Goal: Navigation & Orientation: Find specific page/section

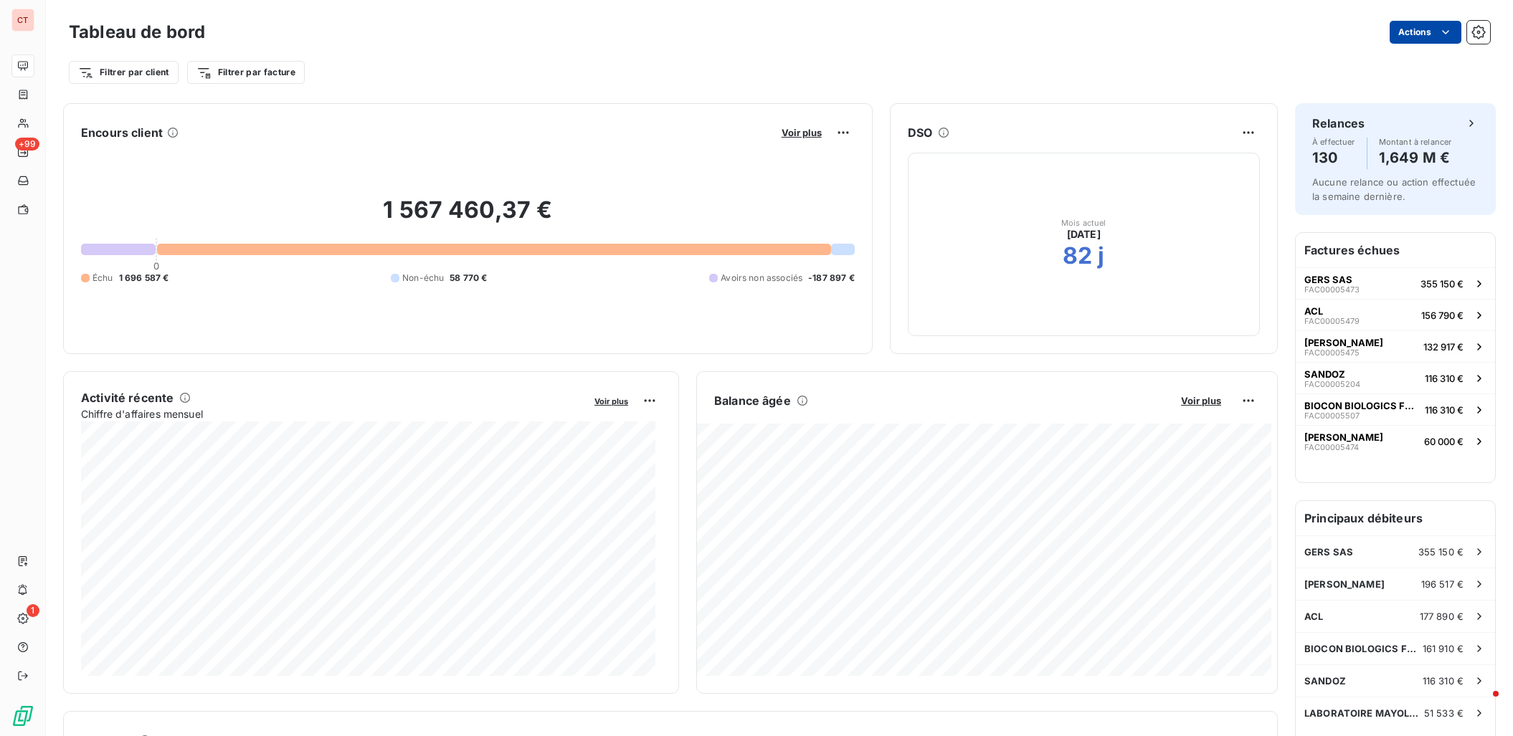
click at [1399, 32] on html "CT +99 1 Tableau de bord Actions Filtrer par client Filtrer par facture Encours…" at bounding box center [756, 368] width 1513 height 736
click at [1170, 53] on html "CT +99 1 Tableau de bord Actions Exporter le tableau de bord Planifier un rappo…" at bounding box center [756, 368] width 1513 height 736
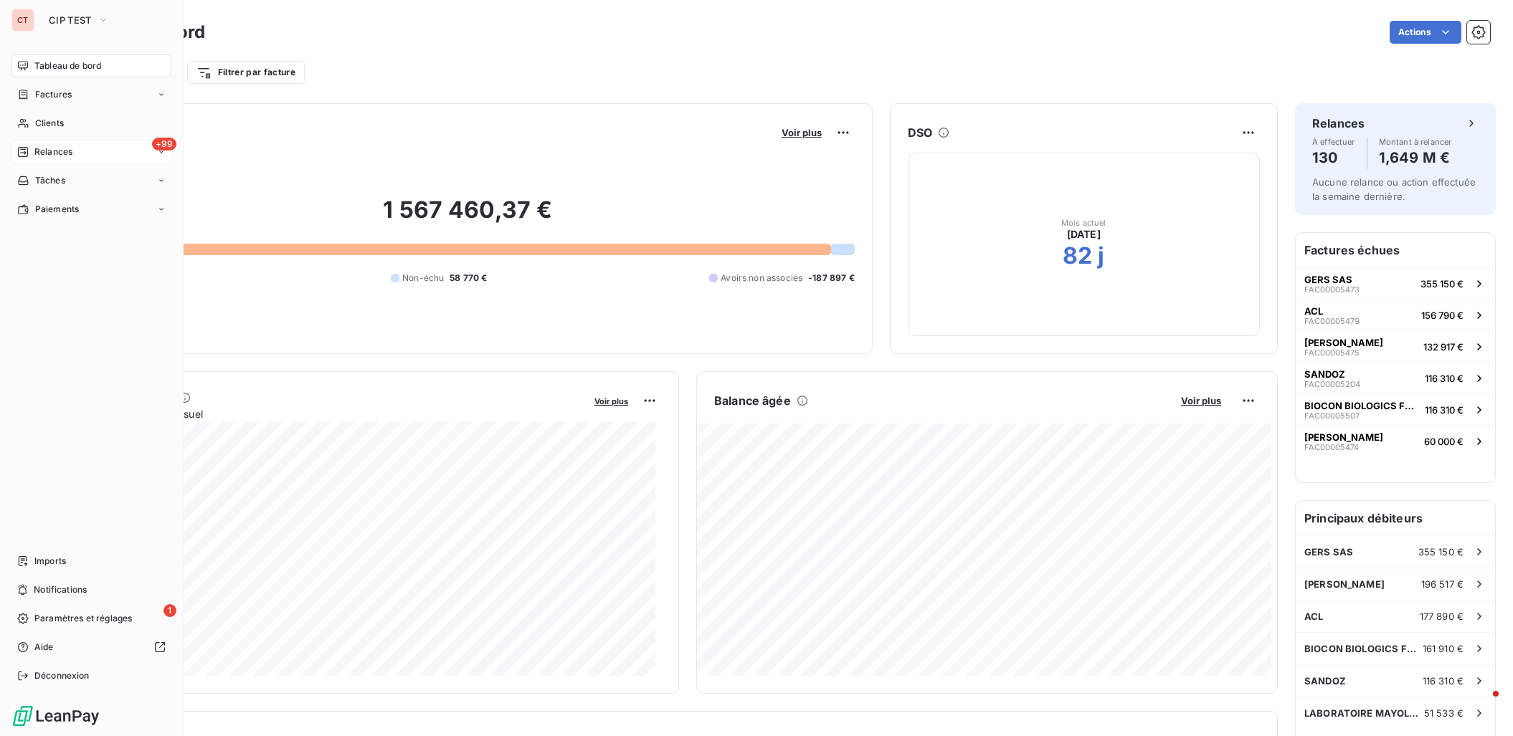
click at [49, 154] on span "Relances" at bounding box center [53, 152] width 38 height 13
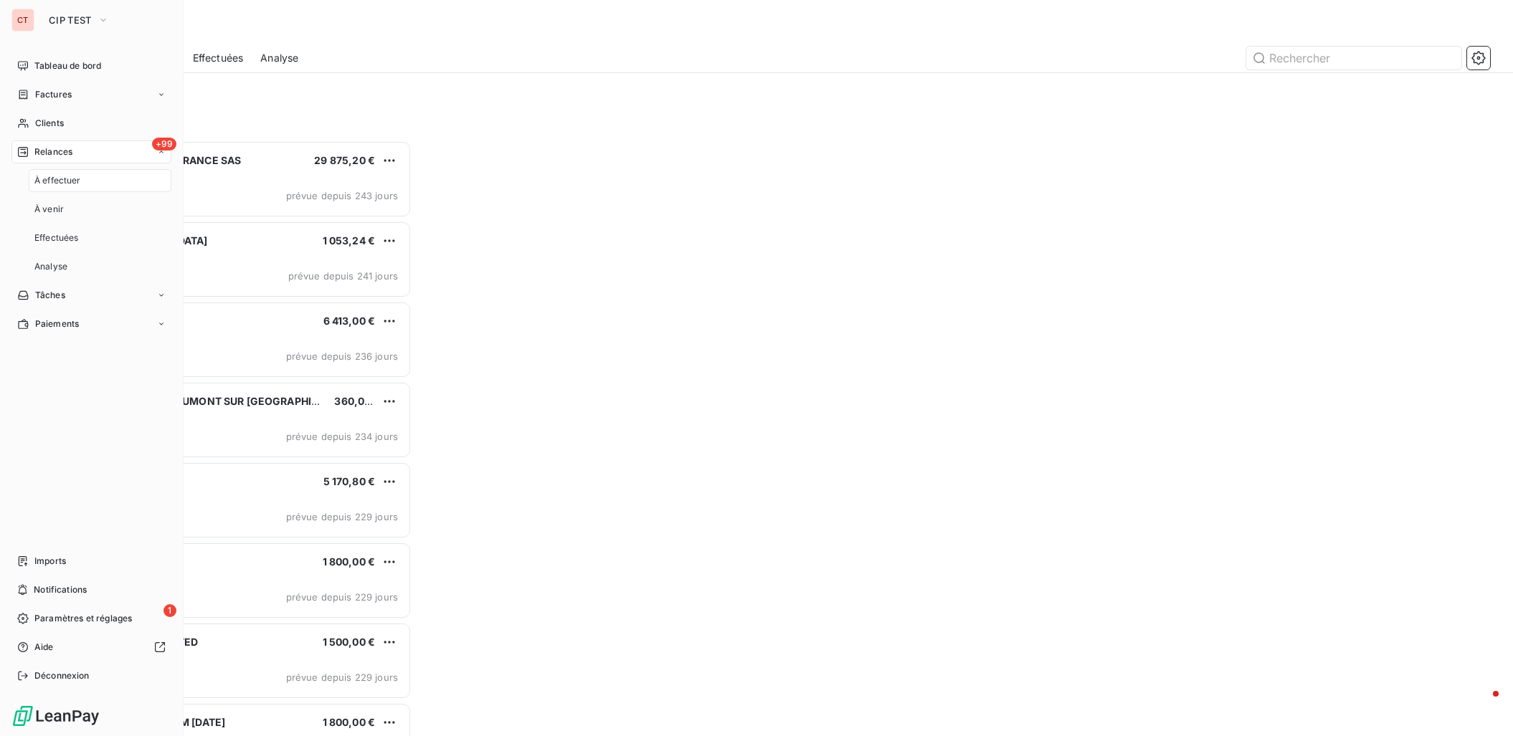
click at [54, 180] on span "À effectuer" at bounding box center [57, 180] width 47 height 13
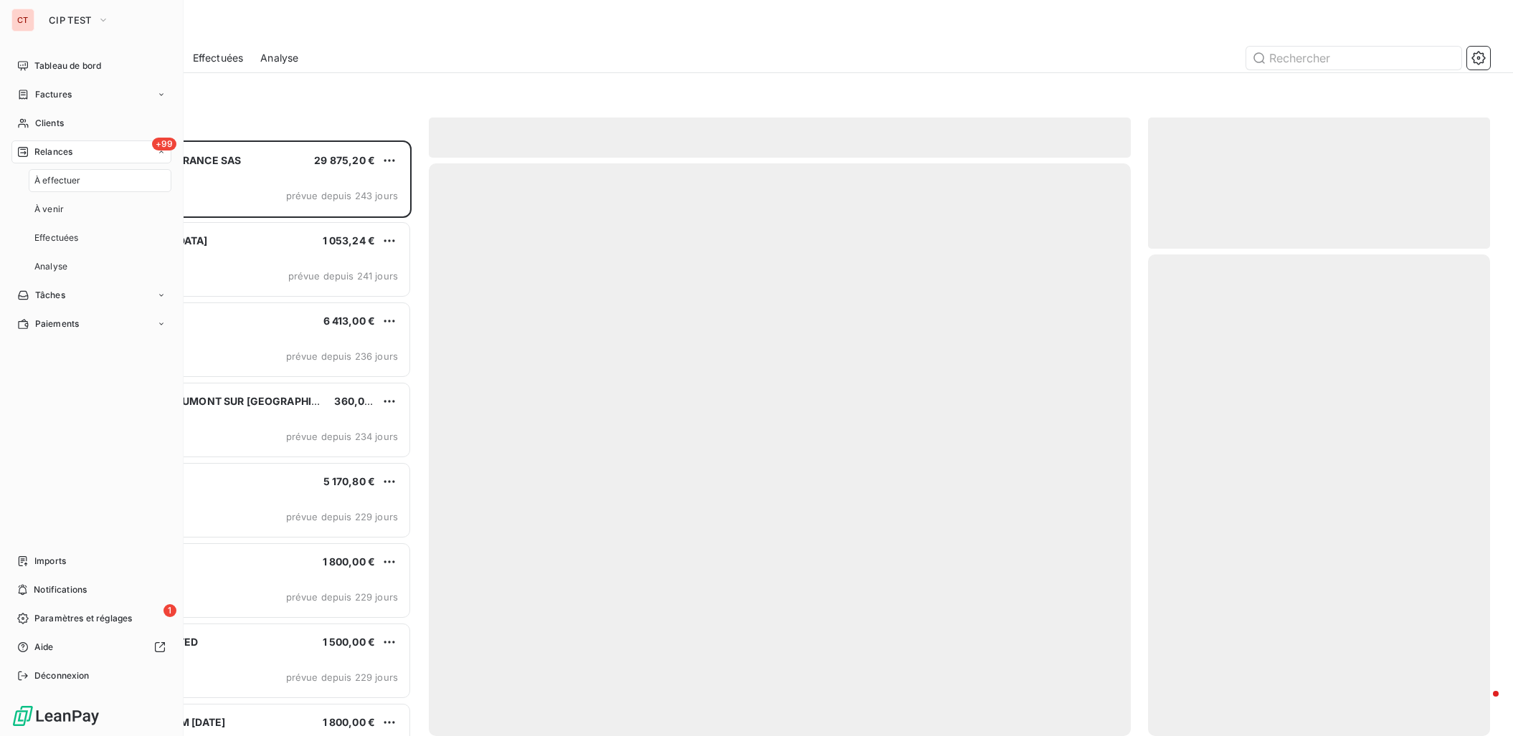
scroll to position [584, 330]
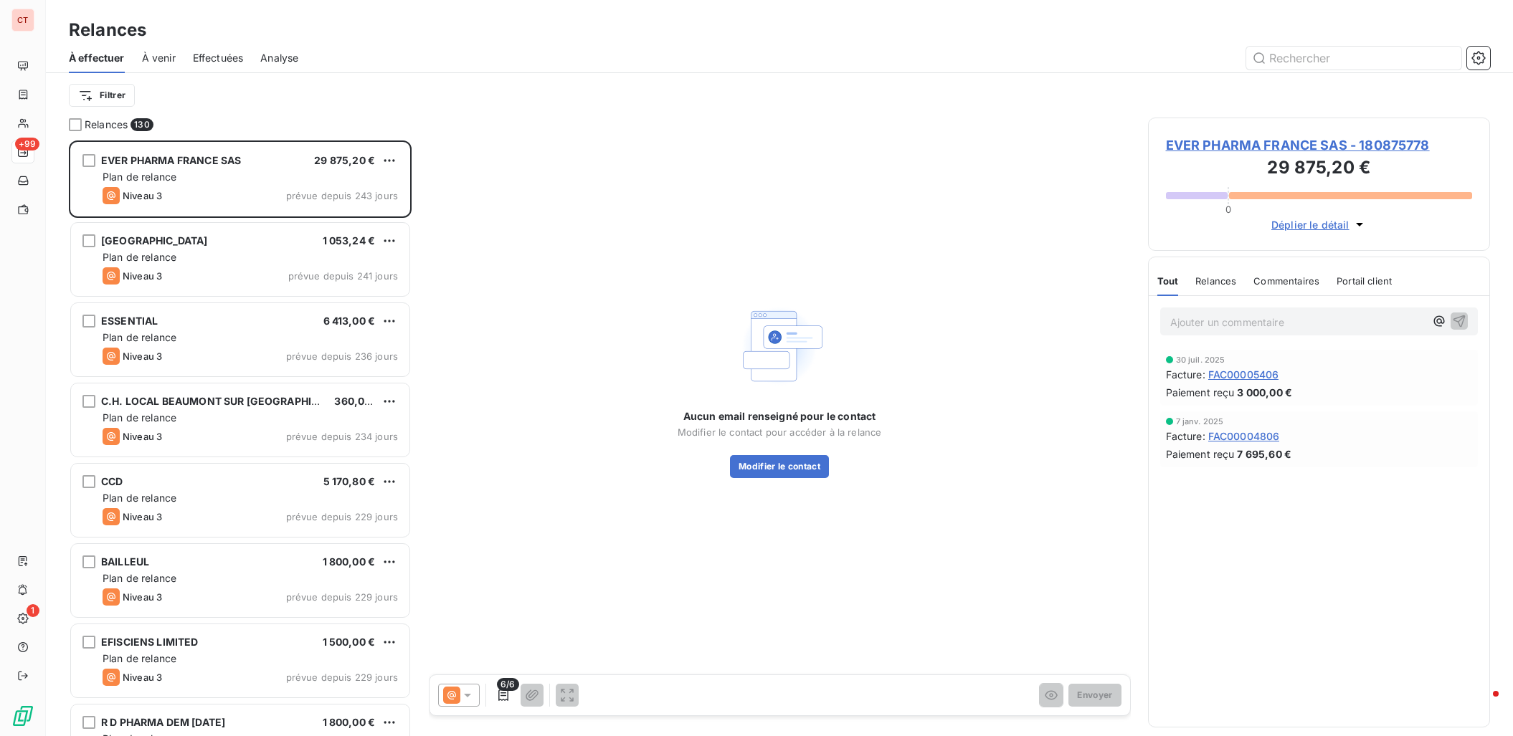
click at [297, 61] on span "Analyse" at bounding box center [279, 58] width 38 height 14
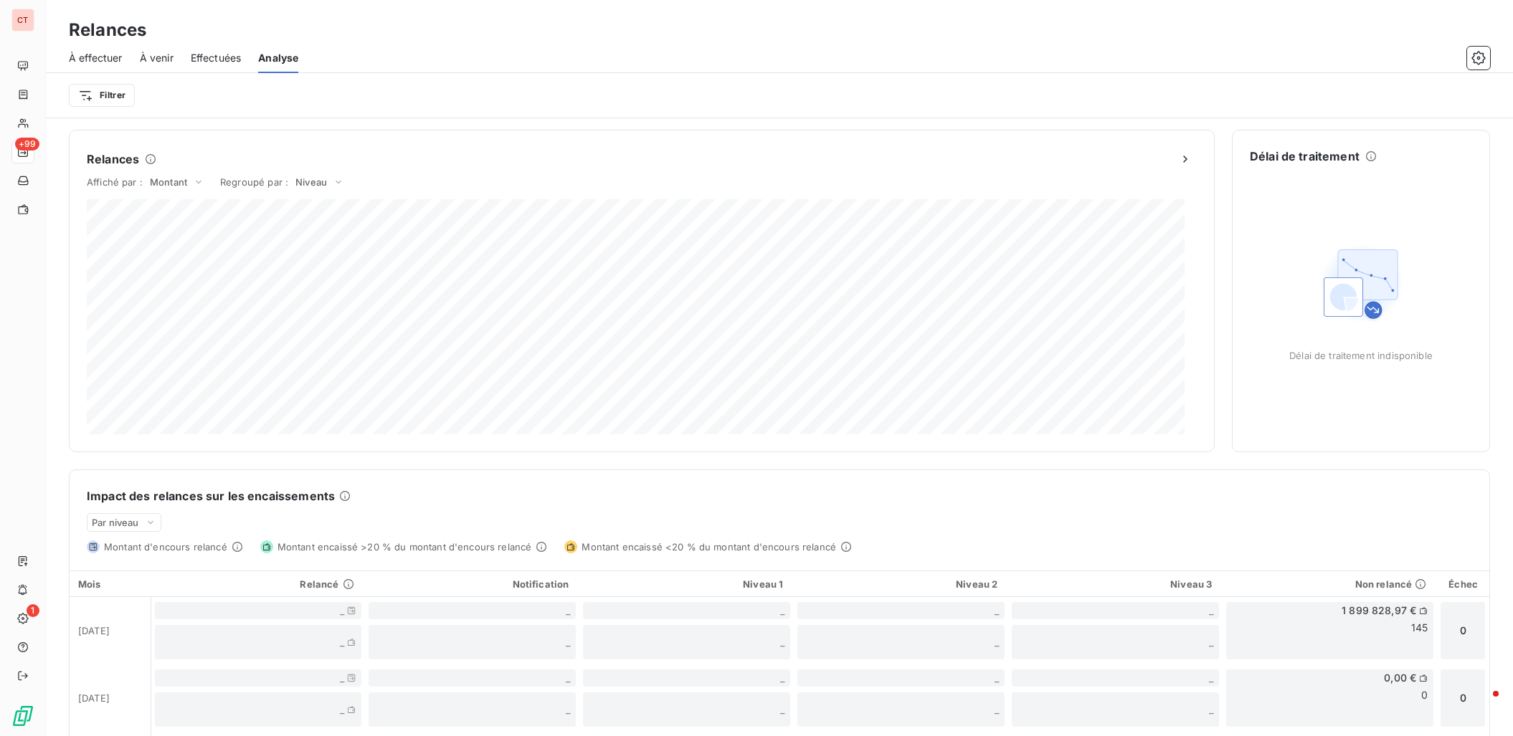
click at [218, 63] on span "Effectuées" at bounding box center [216, 58] width 51 height 14
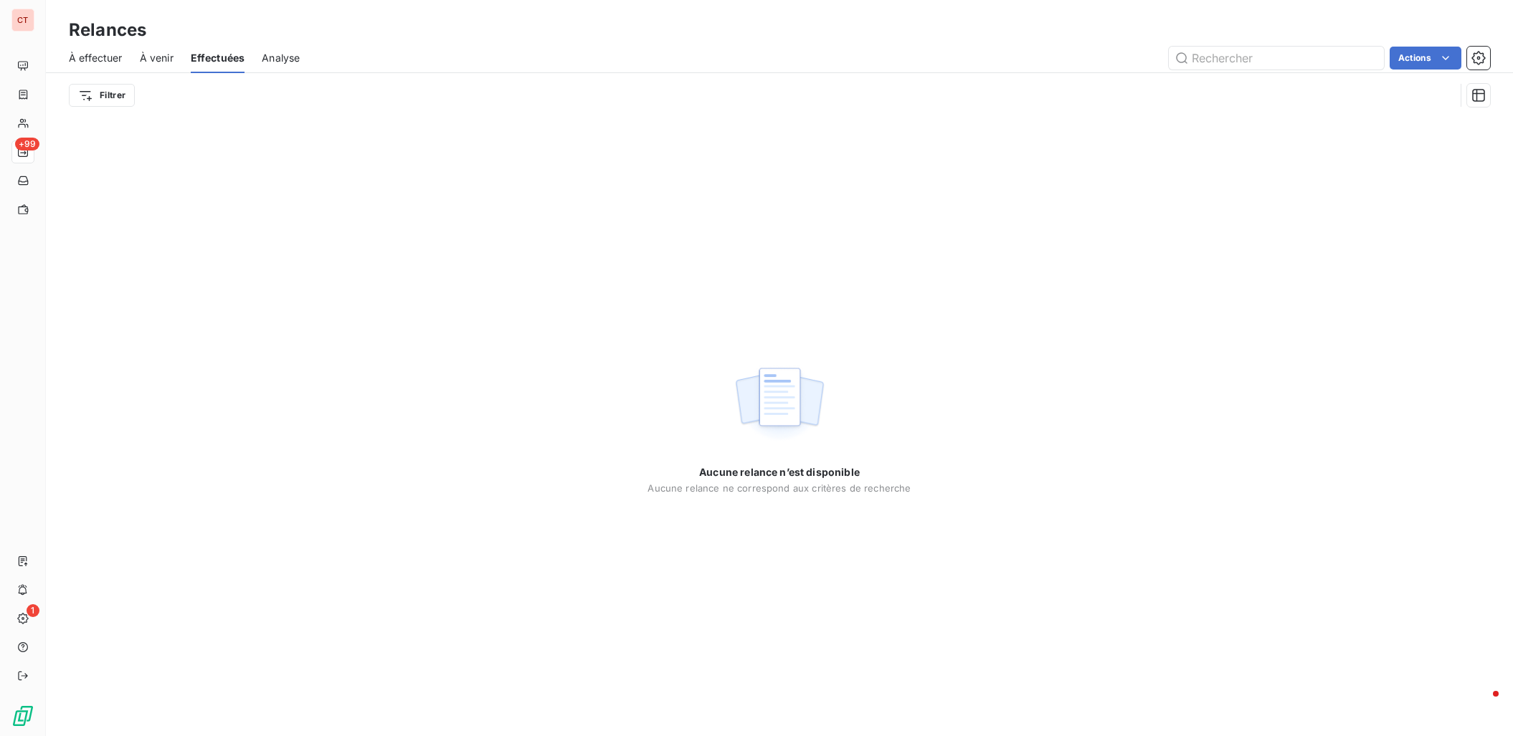
click at [283, 60] on span "Analyse" at bounding box center [281, 58] width 38 height 14
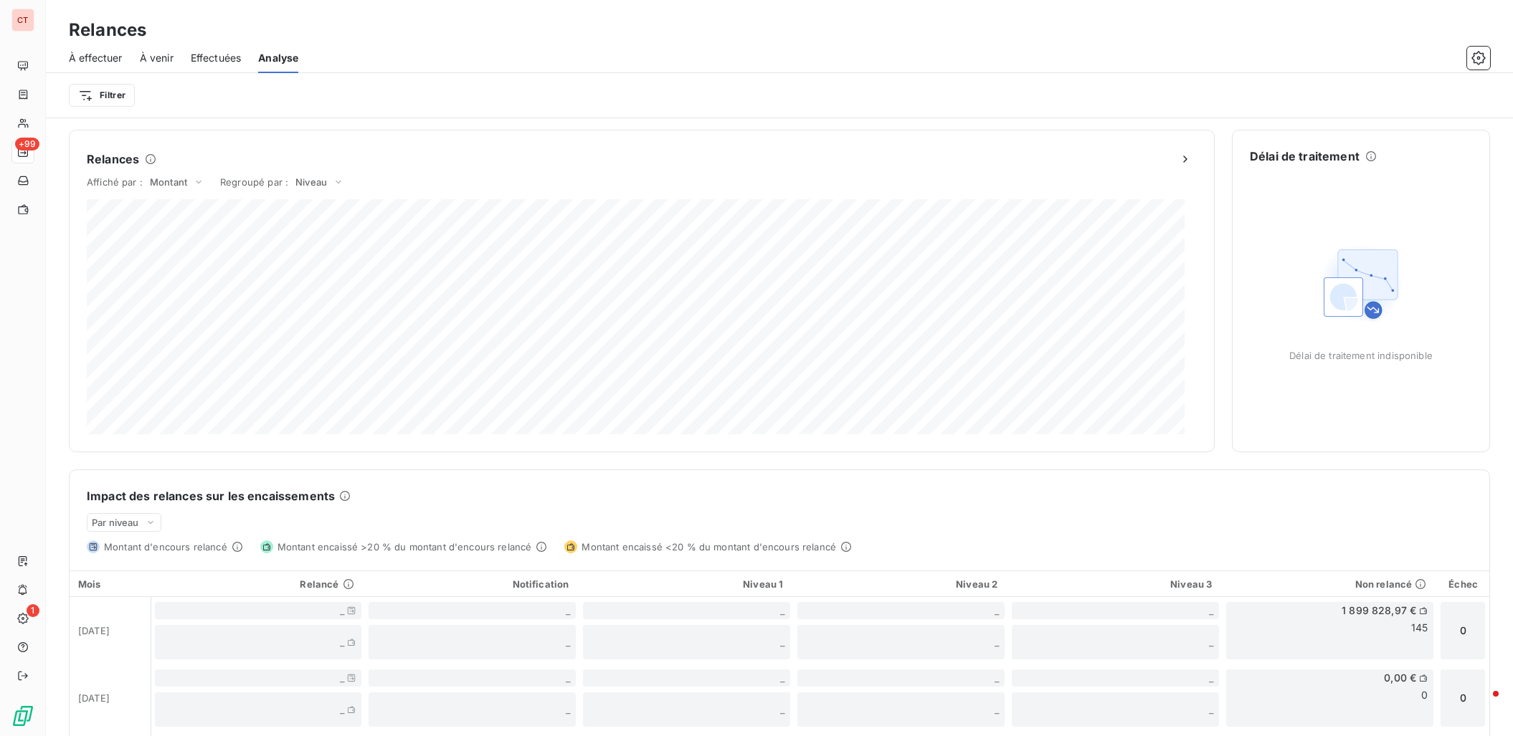
click at [106, 55] on span "À effectuer" at bounding box center [96, 58] width 54 height 14
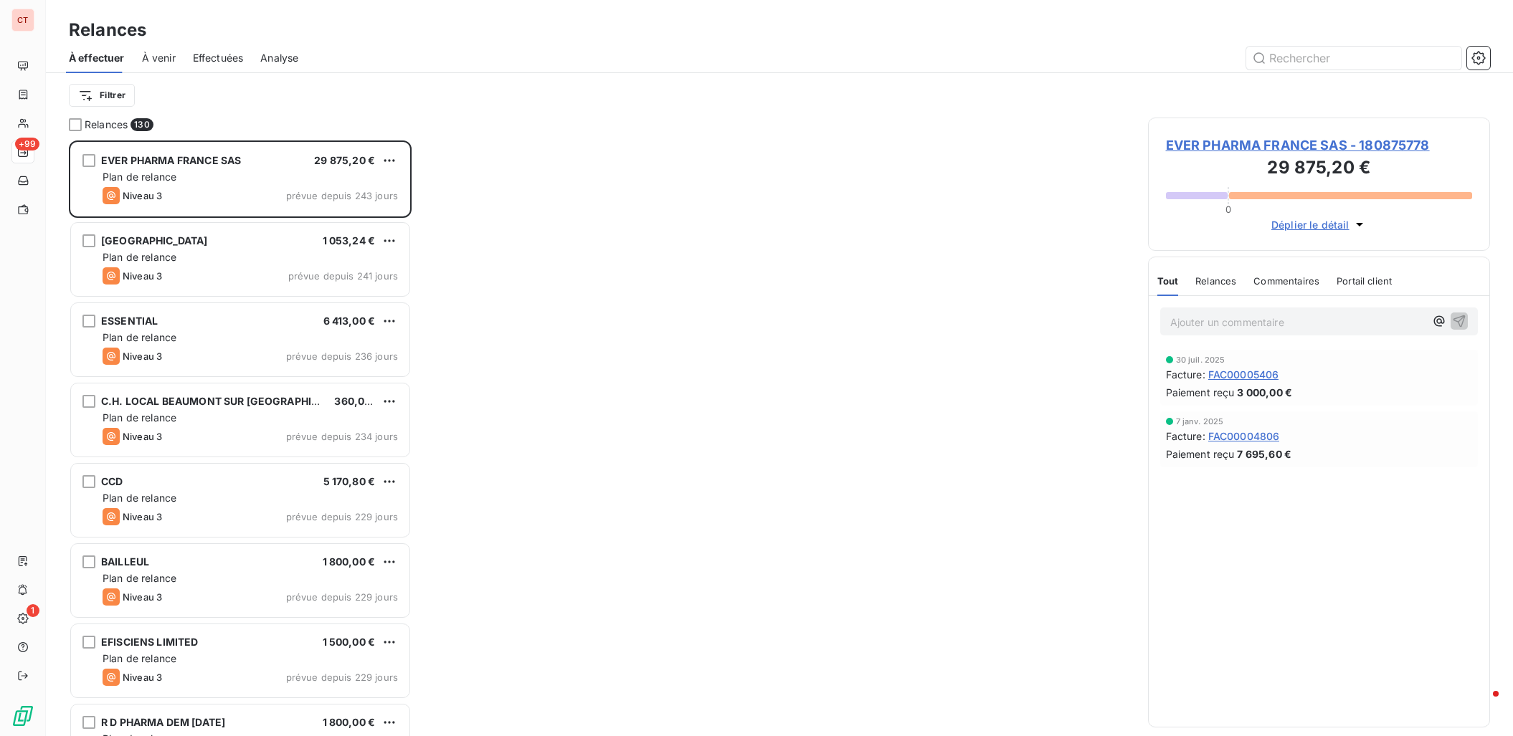
scroll to position [584, 330]
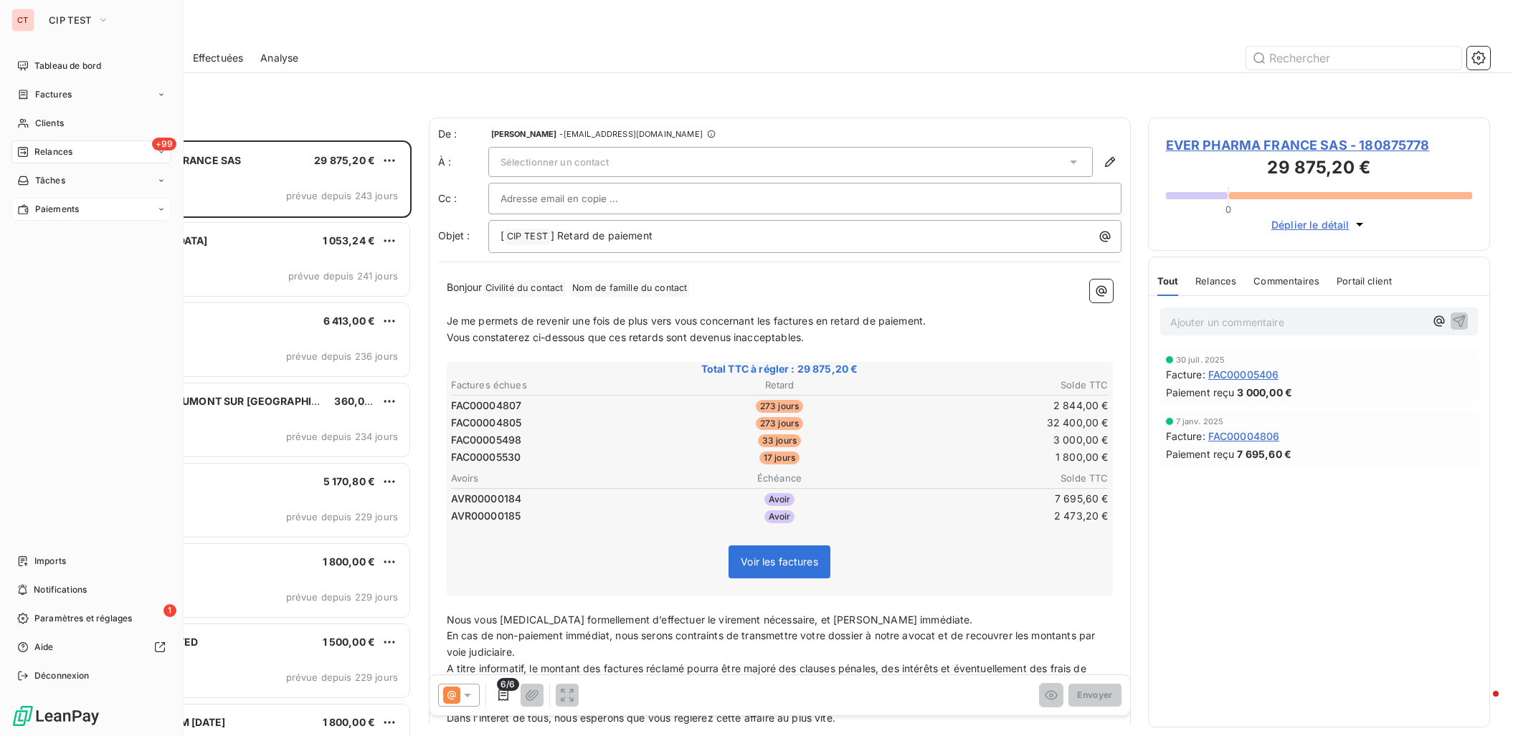
click at [49, 205] on span "Paiements" at bounding box center [57, 209] width 44 height 13
click at [53, 237] on span "Paiements reçus" at bounding box center [69, 238] width 70 height 13
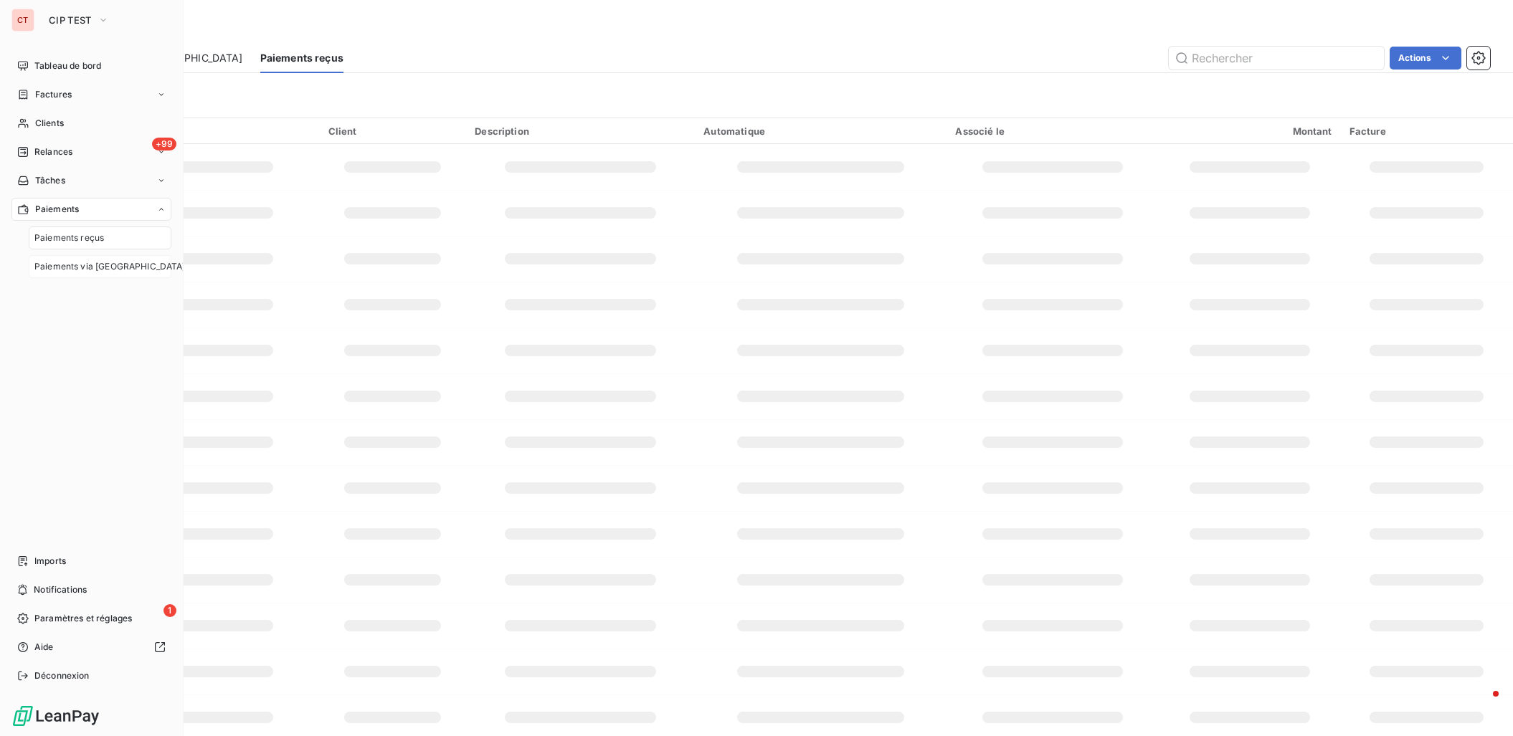
click at [82, 262] on span "Paiements via [GEOGRAPHIC_DATA]" at bounding box center [109, 266] width 151 height 13
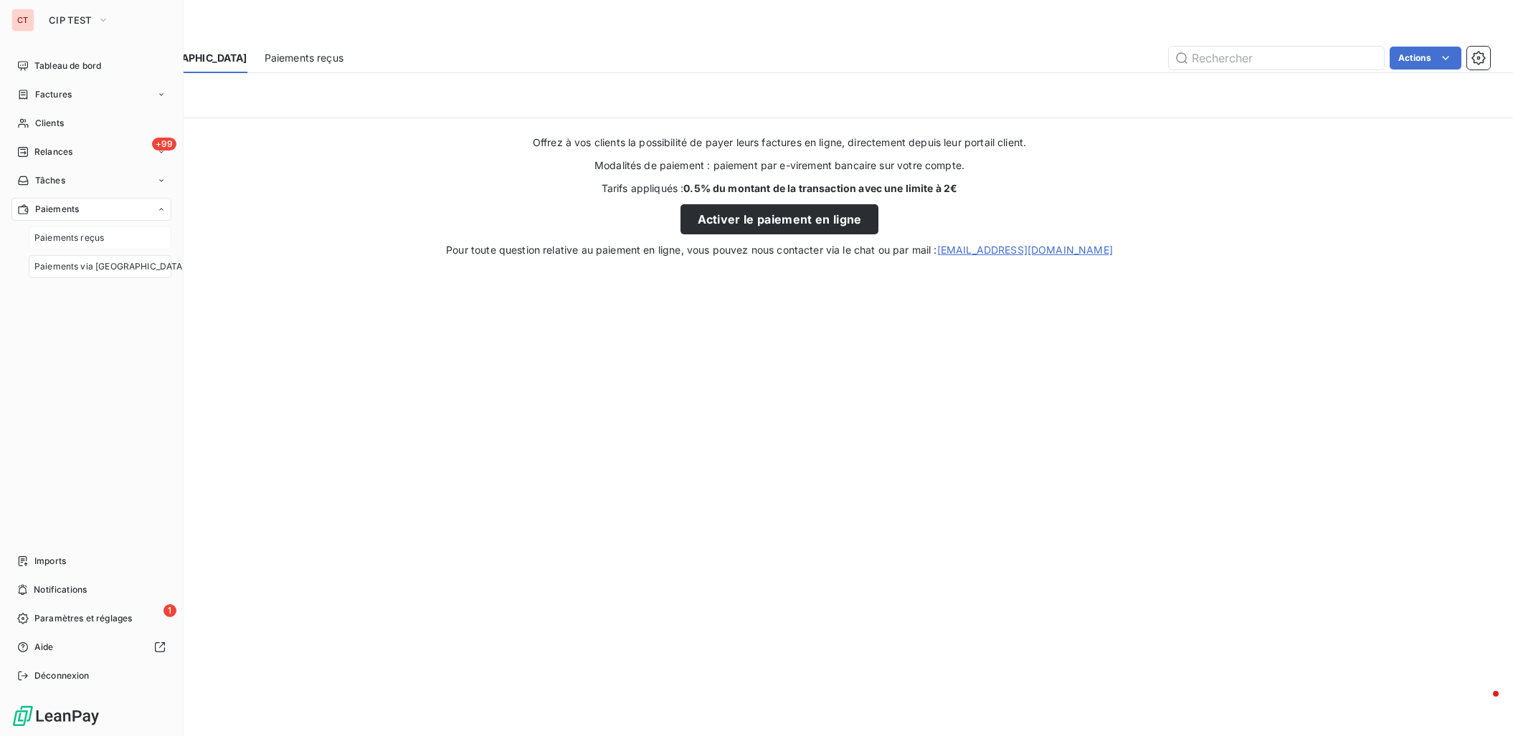
click at [84, 243] on span "Paiements reçus" at bounding box center [69, 238] width 70 height 13
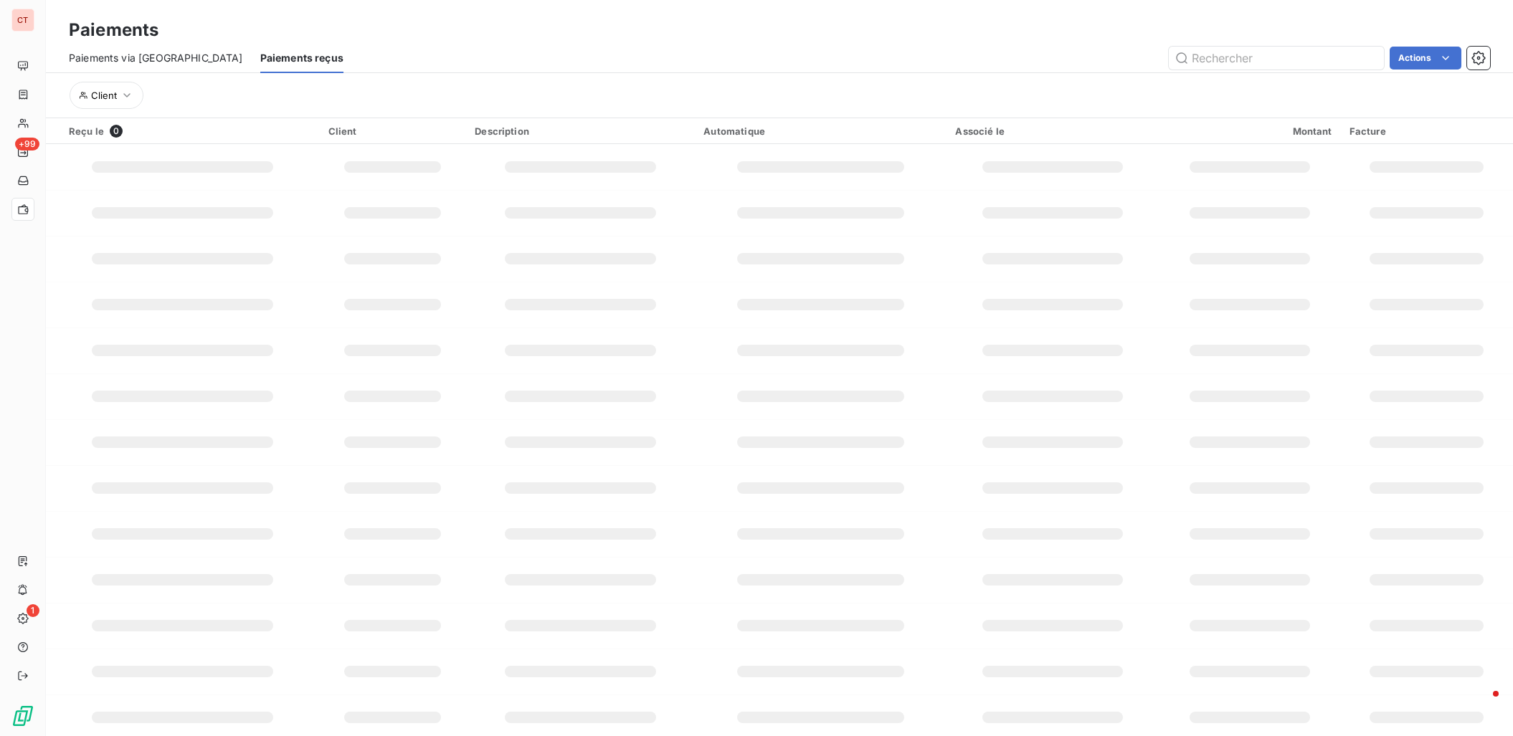
click at [435, 40] on div "Paiements" at bounding box center [779, 30] width 1467 height 26
click at [133, 103] on button "Client" at bounding box center [107, 95] width 74 height 27
click at [400, 26] on div "Paiements" at bounding box center [779, 30] width 1467 height 26
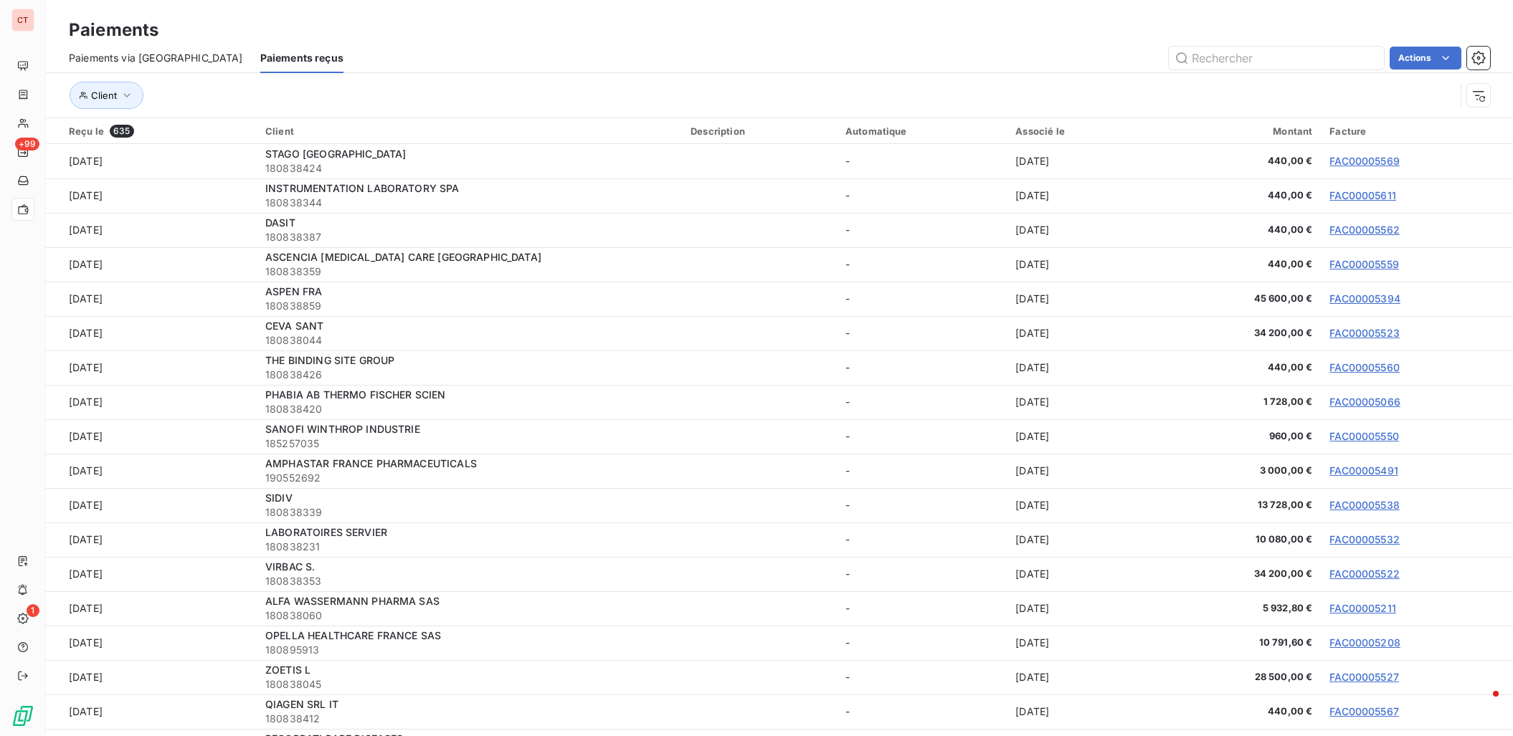
click at [602, 51] on div "Actions" at bounding box center [925, 58] width 1129 height 23
click at [158, 60] on span "Paiements via [GEOGRAPHIC_DATA]" at bounding box center [156, 58] width 174 height 14
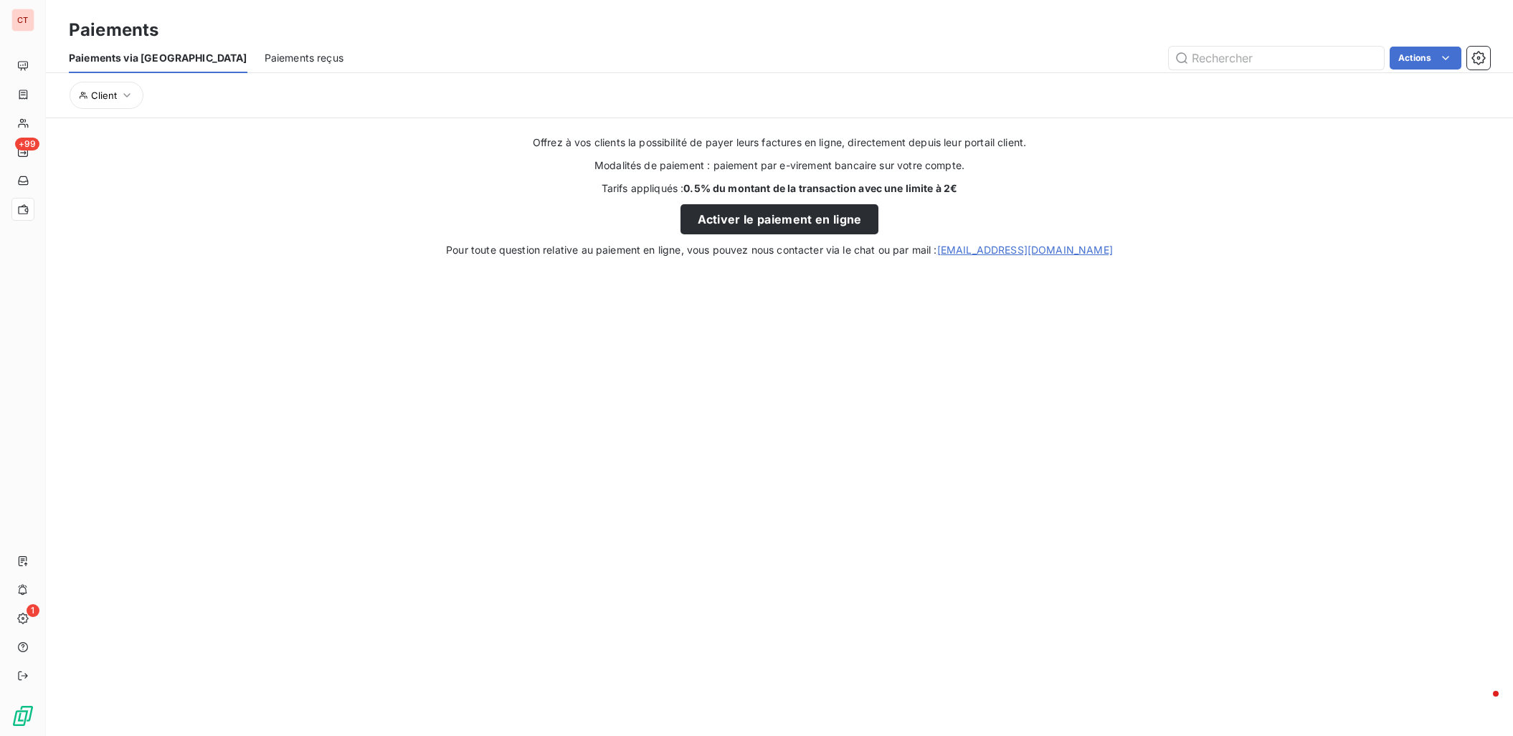
click at [265, 62] on span "Paiements reçus" at bounding box center [304, 58] width 79 height 14
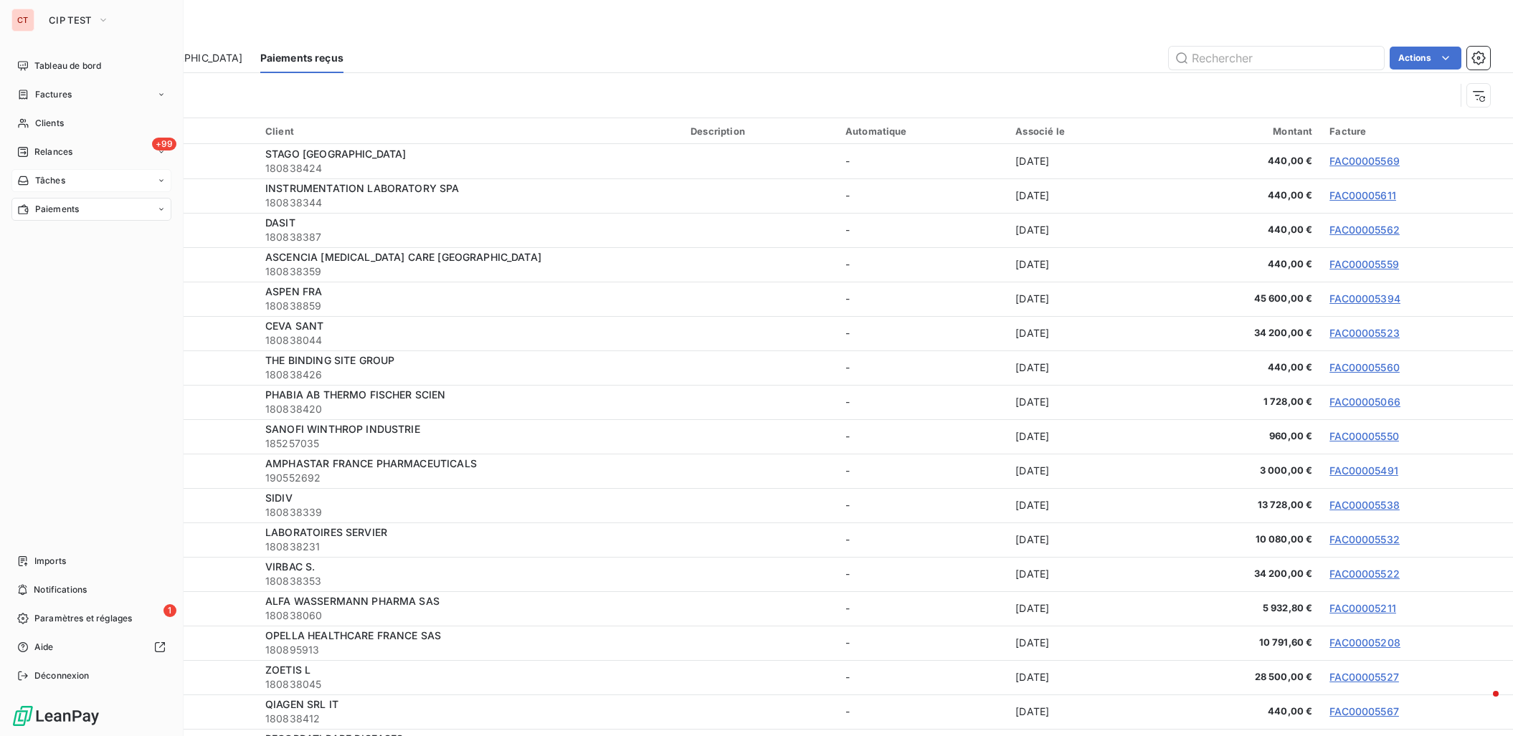
click at [39, 179] on span "Tâches" at bounding box center [50, 180] width 30 height 13
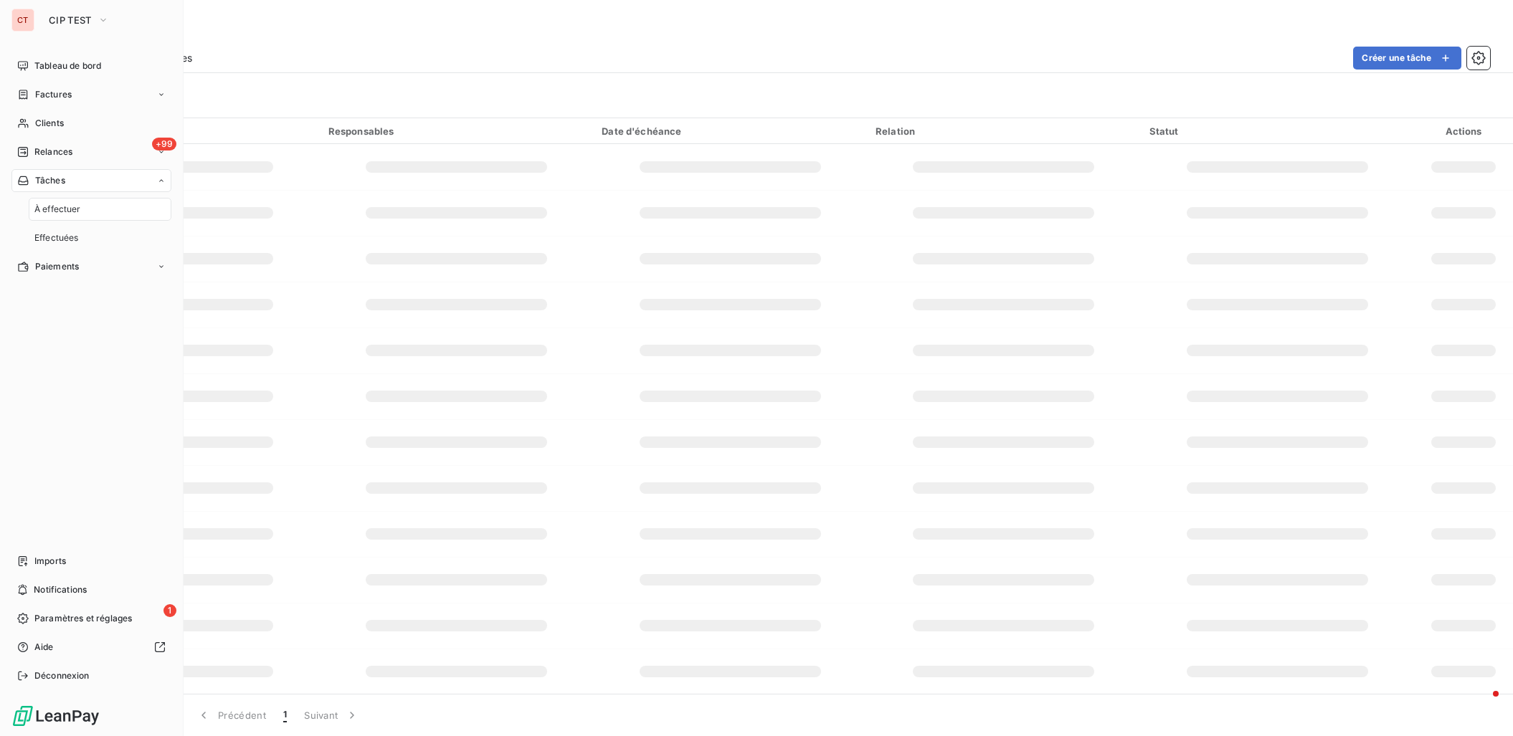
click at [39, 179] on span "Tâches" at bounding box center [50, 180] width 30 height 13
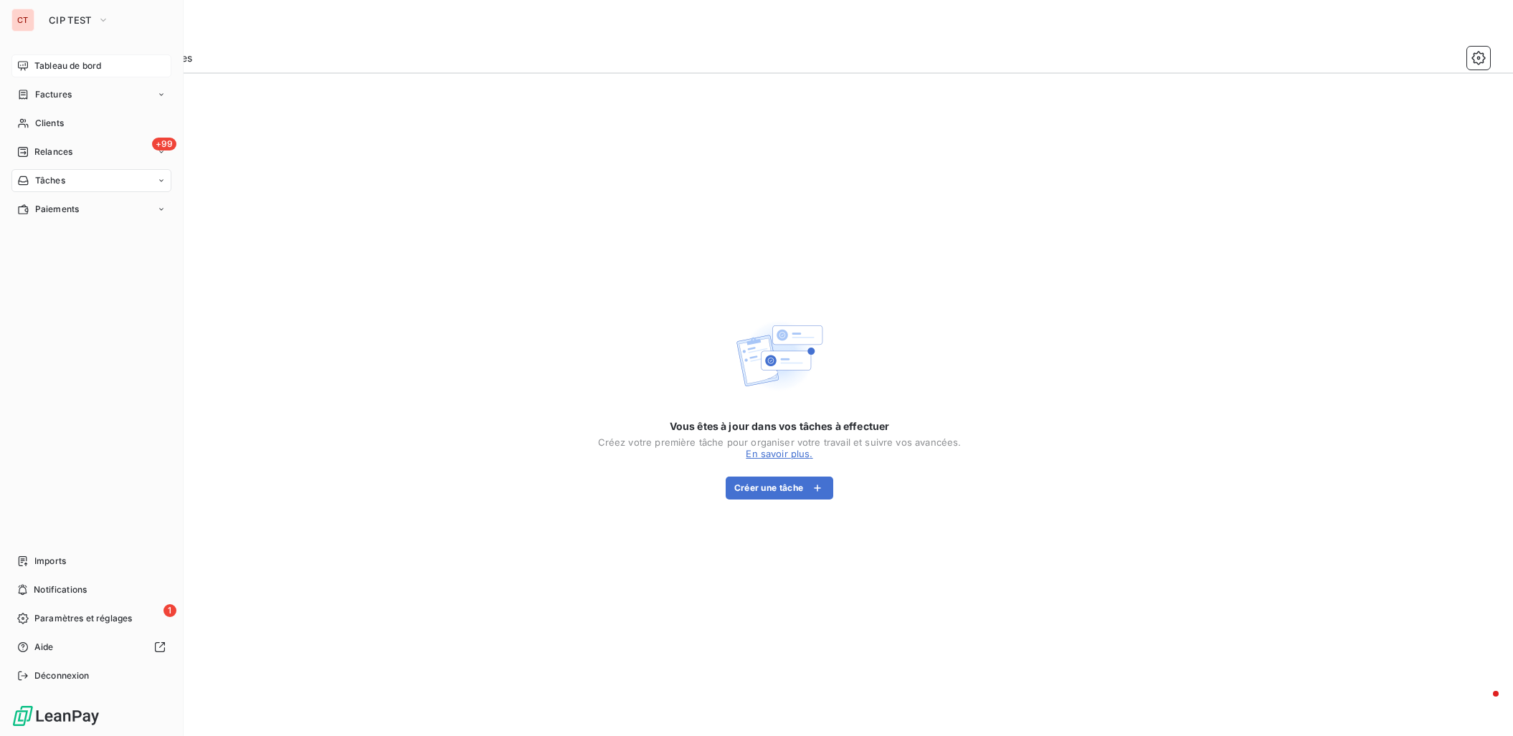
click at [91, 59] on div "Tableau de bord" at bounding box center [91, 66] width 160 height 23
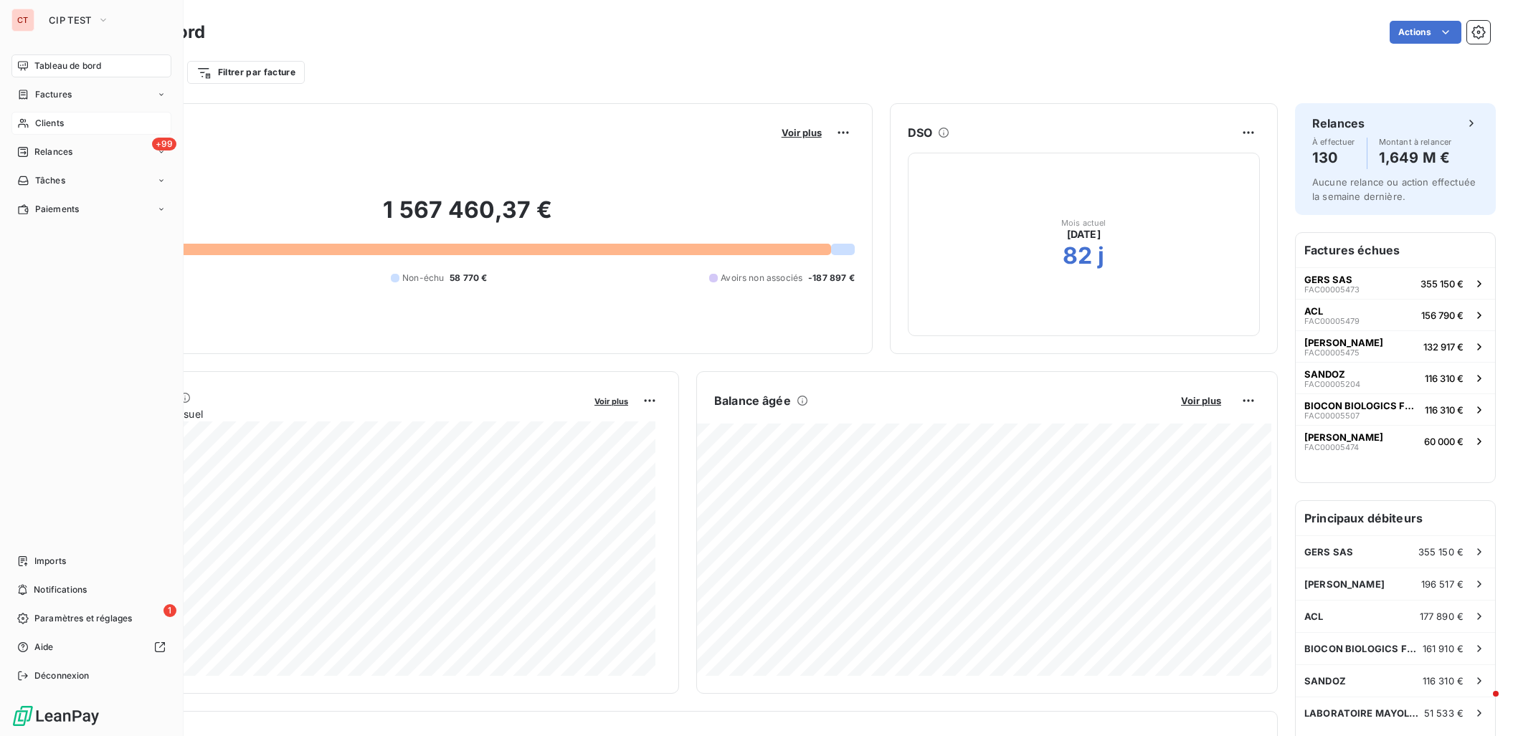
click at [45, 118] on span "Clients" at bounding box center [49, 123] width 29 height 13
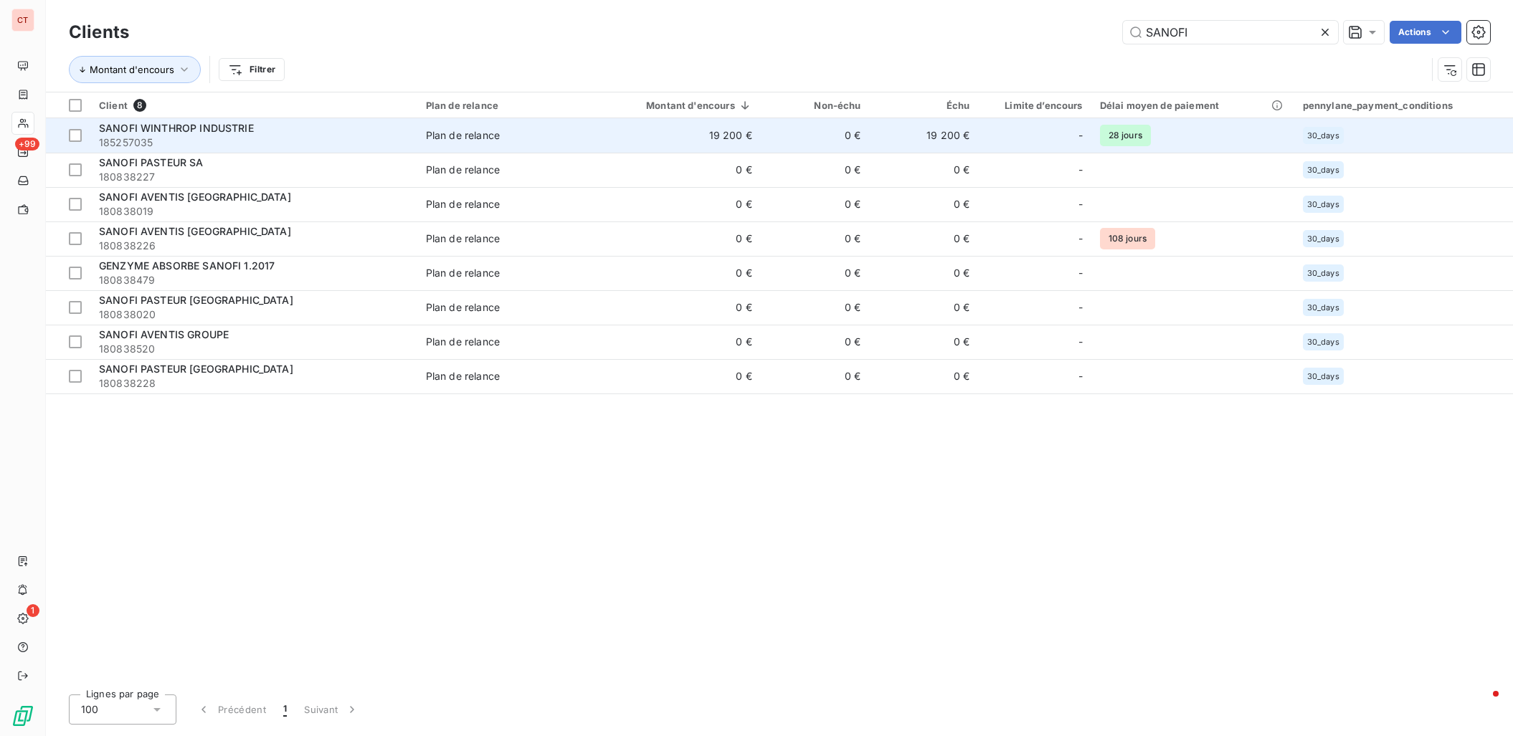
type input "SANOFI"
click at [830, 137] on td "0 €" at bounding box center [815, 135] width 109 height 34
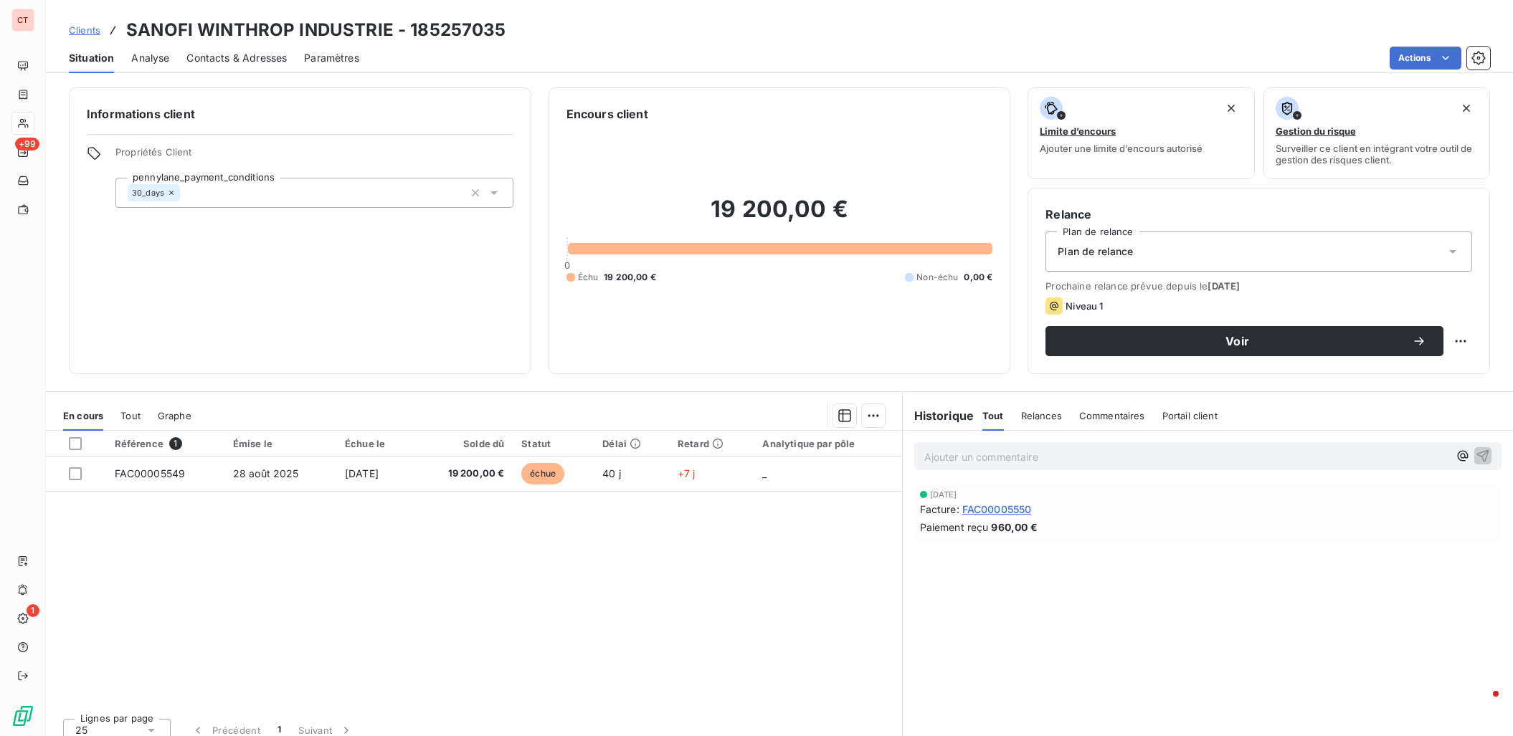
click at [132, 418] on span "Tout" at bounding box center [130, 415] width 20 height 11
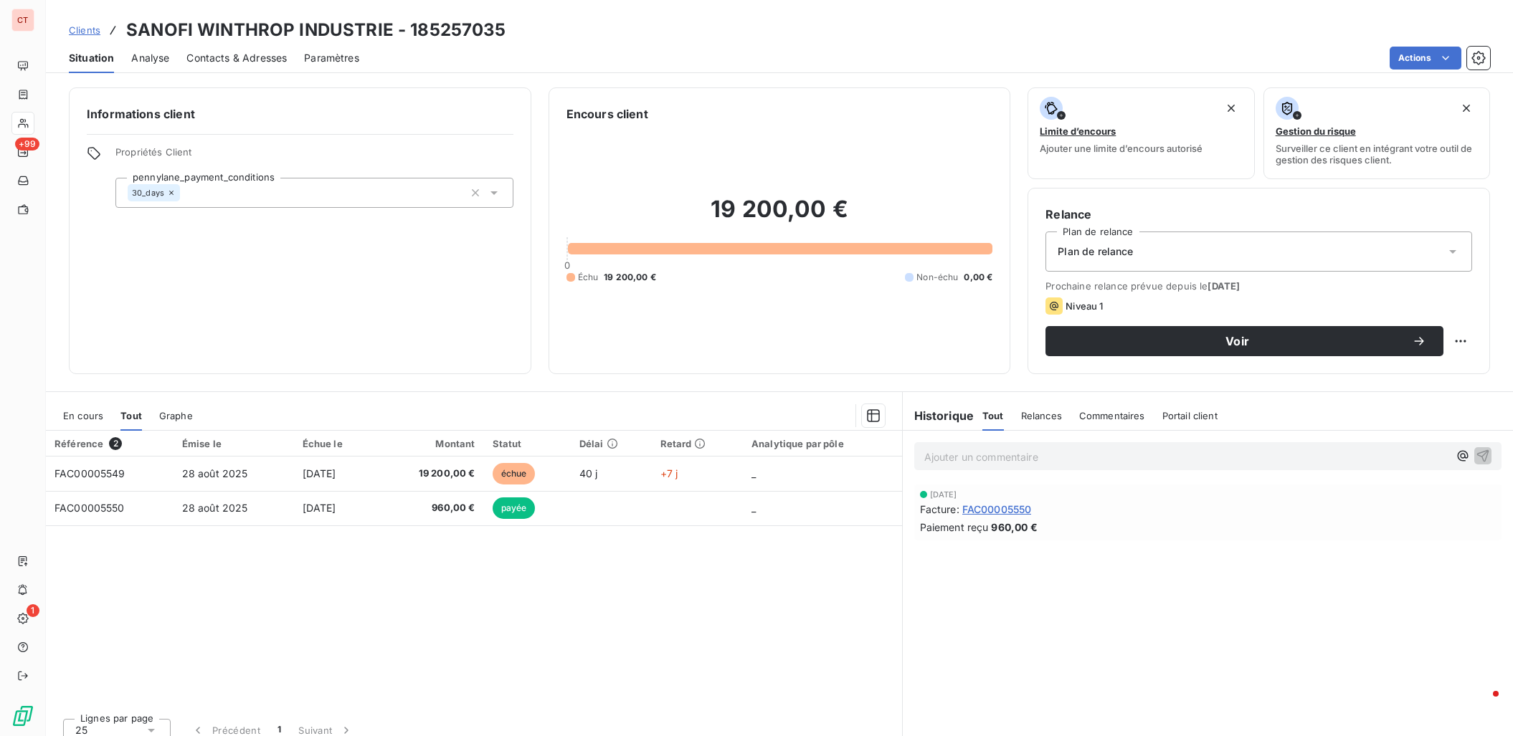
click at [77, 418] on span "En cours" at bounding box center [83, 415] width 40 height 11
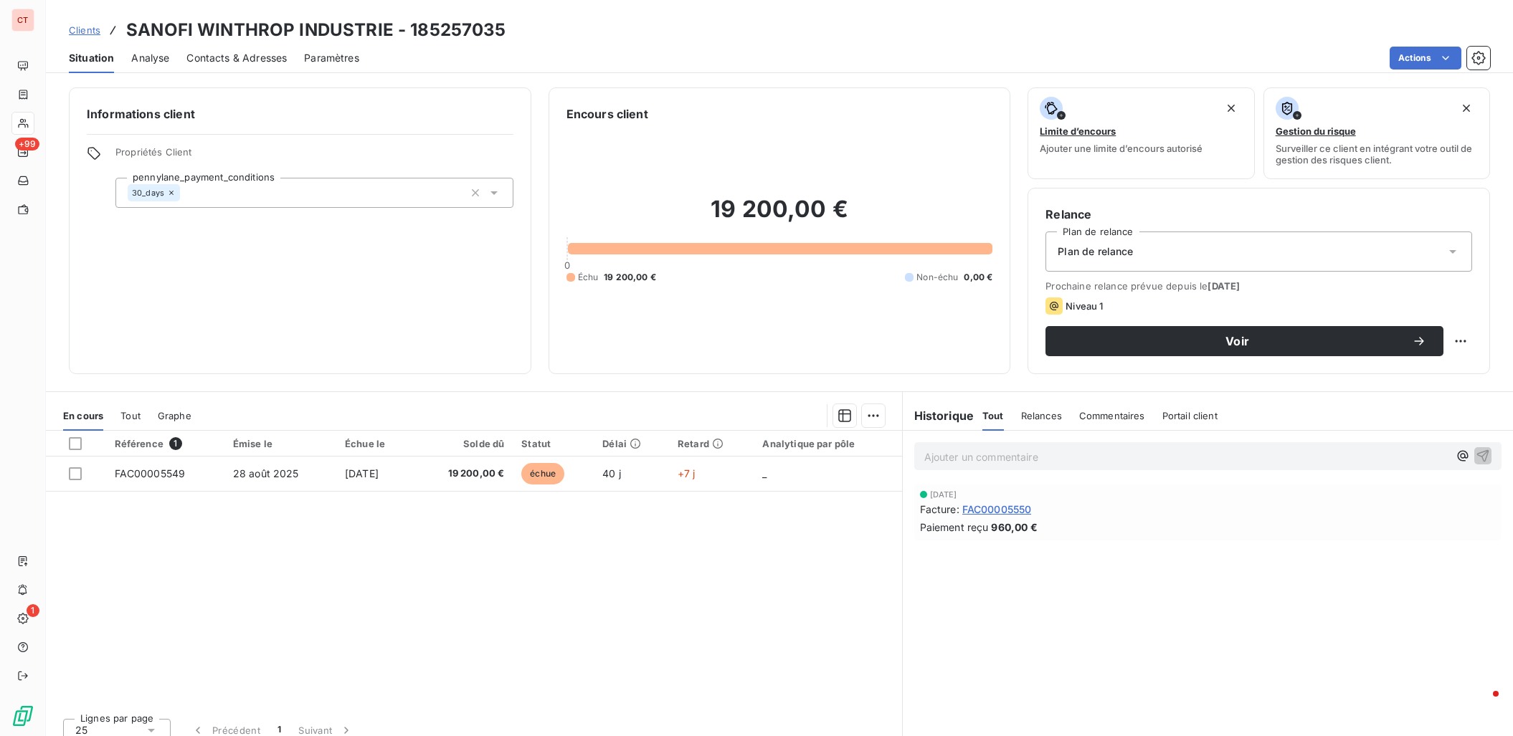
click at [260, 61] on span "Contacts & Adresses" at bounding box center [236, 58] width 100 height 14
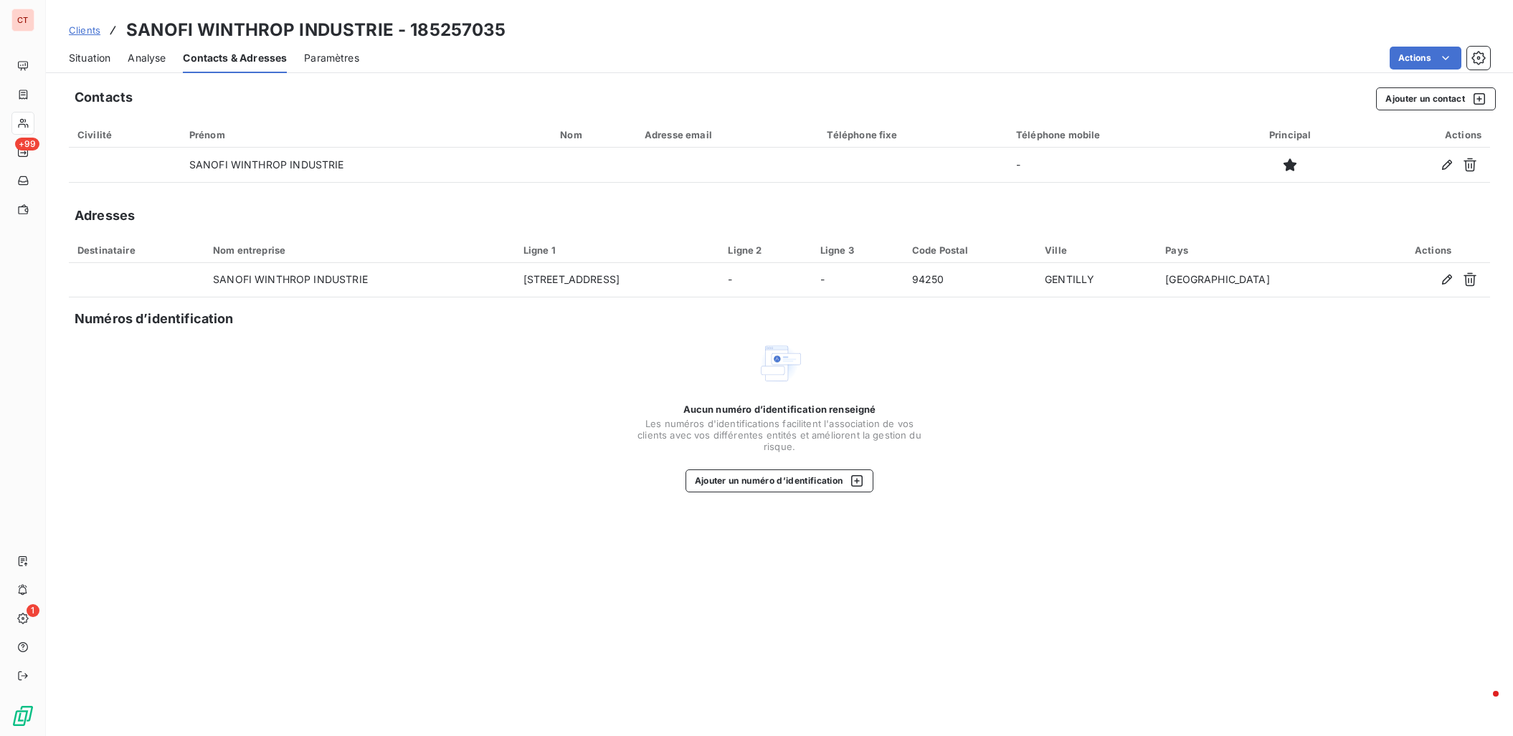
click at [326, 60] on span "Paramètres" at bounding box center [331, 58] width 55 height 14
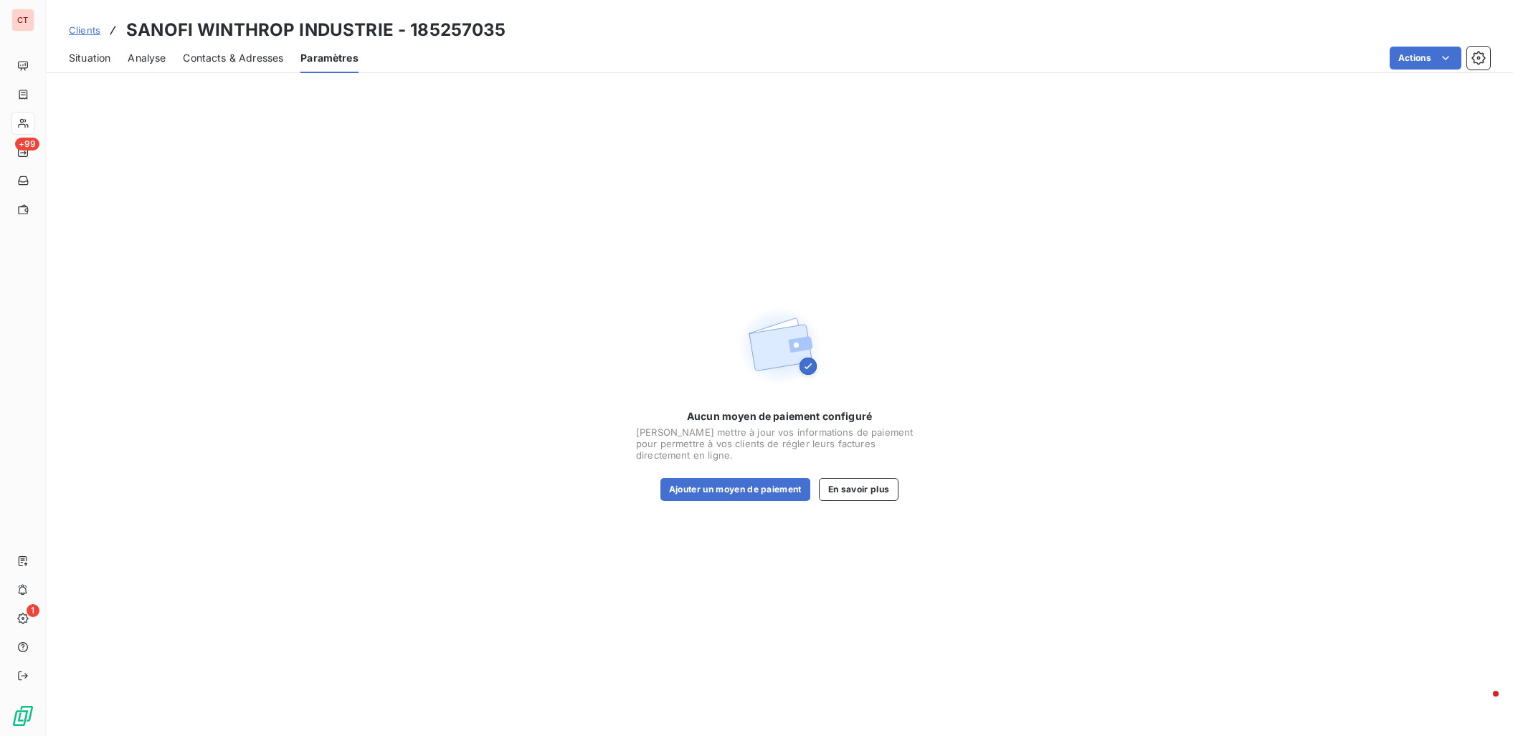
click at [240, 60] on span "Contacts & Adresses" at bounding box center [233, 58] width 100 height 14
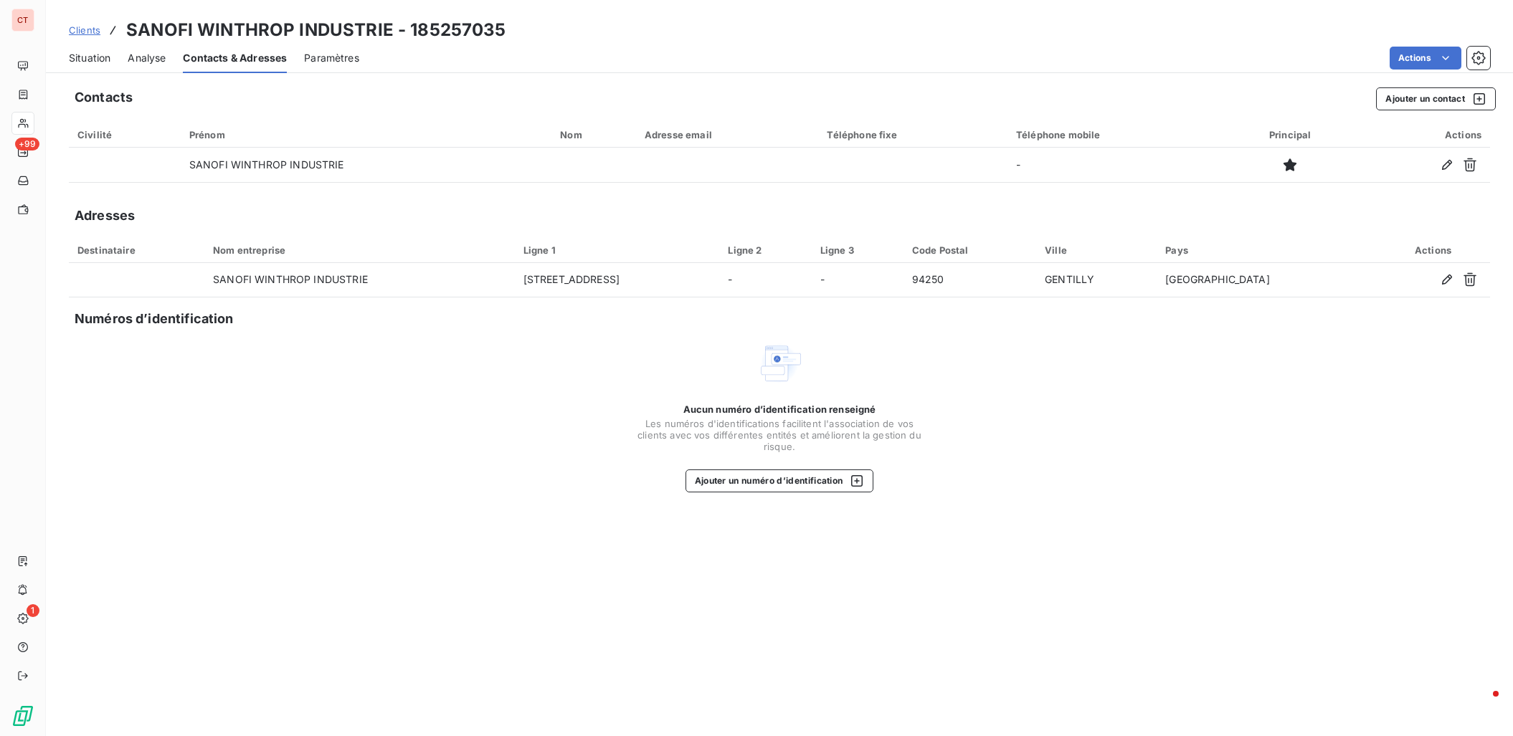
click at [105, 58] on span "Situation" at bounding box center [90, 58] width 42 height 14
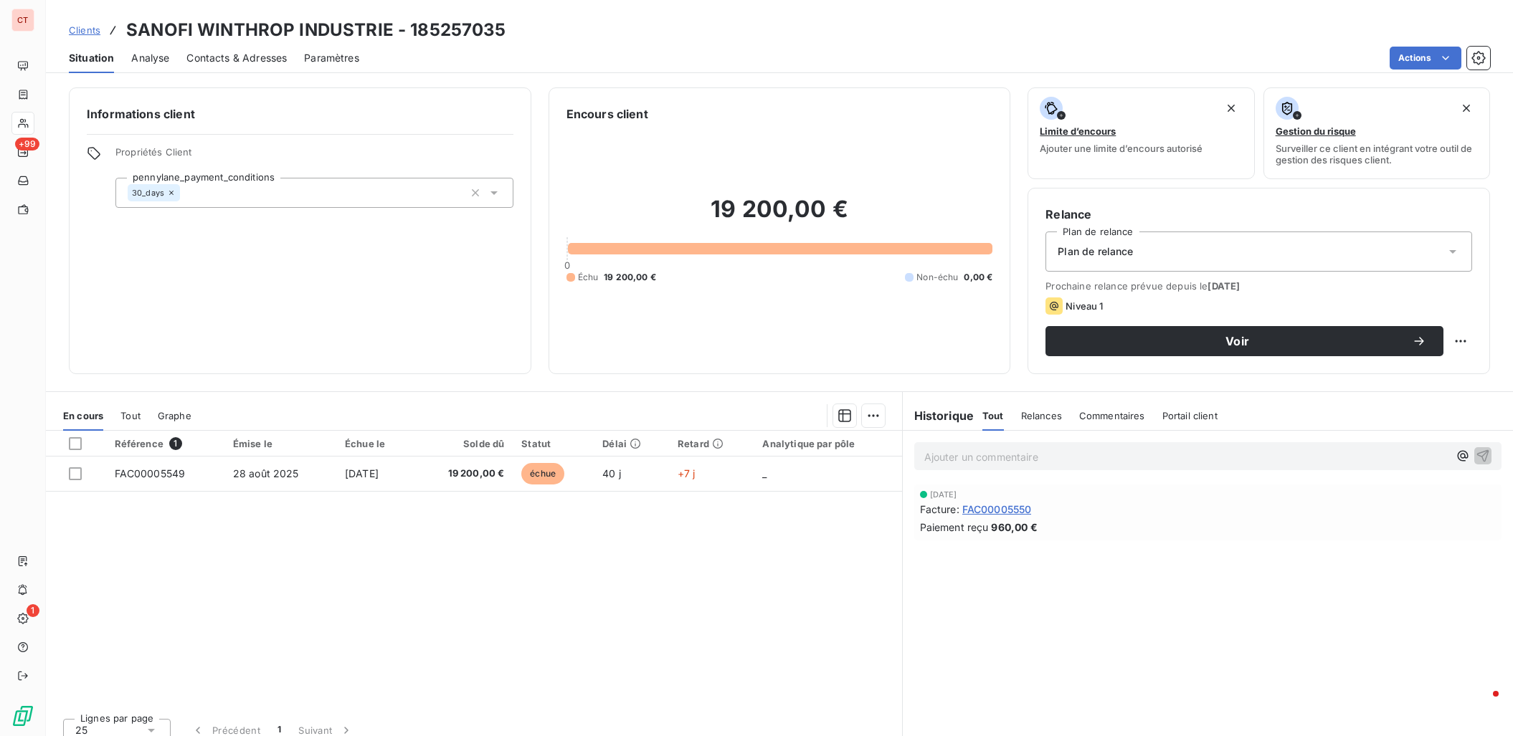
click at [103, 27] on div "Clients SANOFI WINTHROP INDUSTRIE - 185257035" at bounding box center [287, 30] width 437 height 26
click at [87, 32] on span "Clients" at bounding box center [85, 29] width 32 height 11
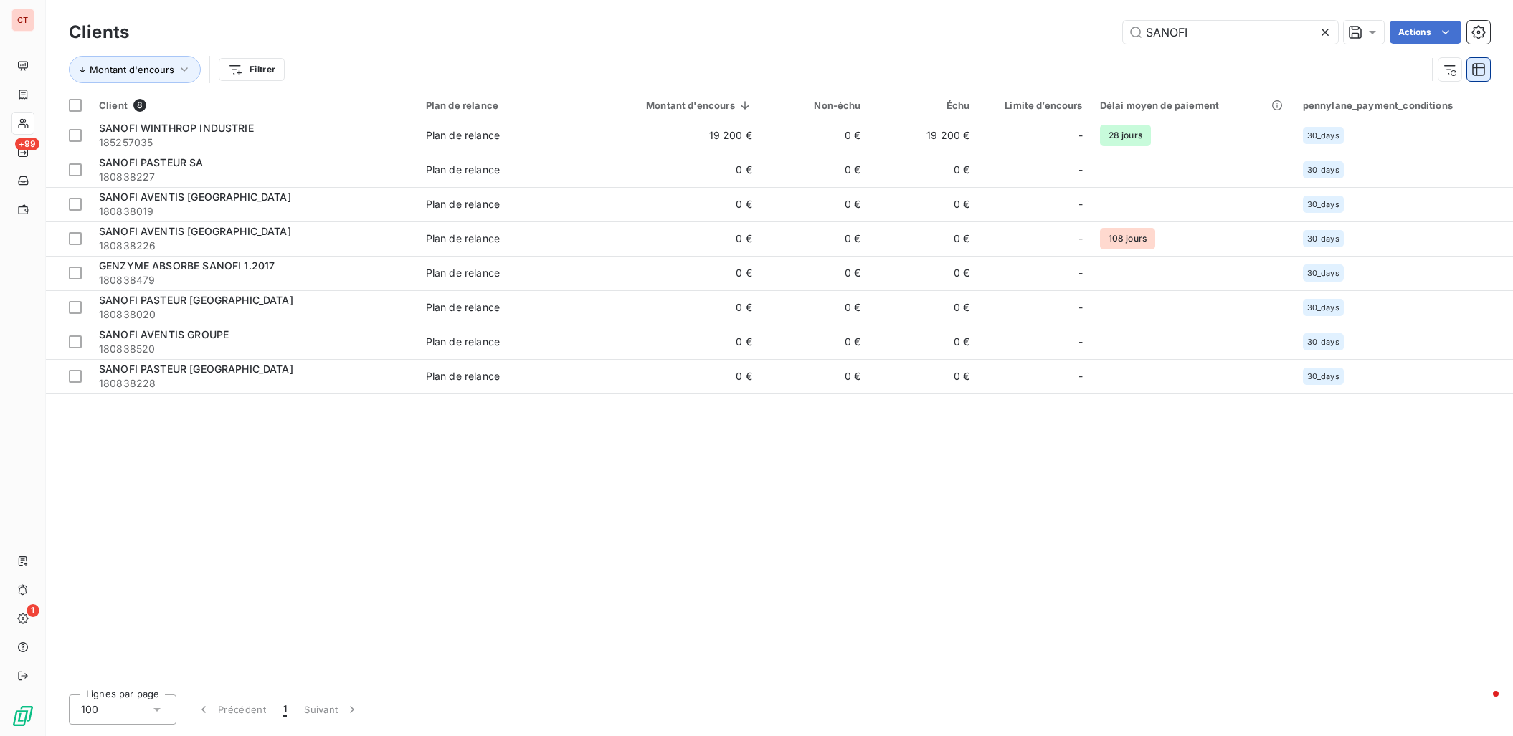
click at [1487, 76] on button "button" at bounding box center [1478, 69] width 23 height 23
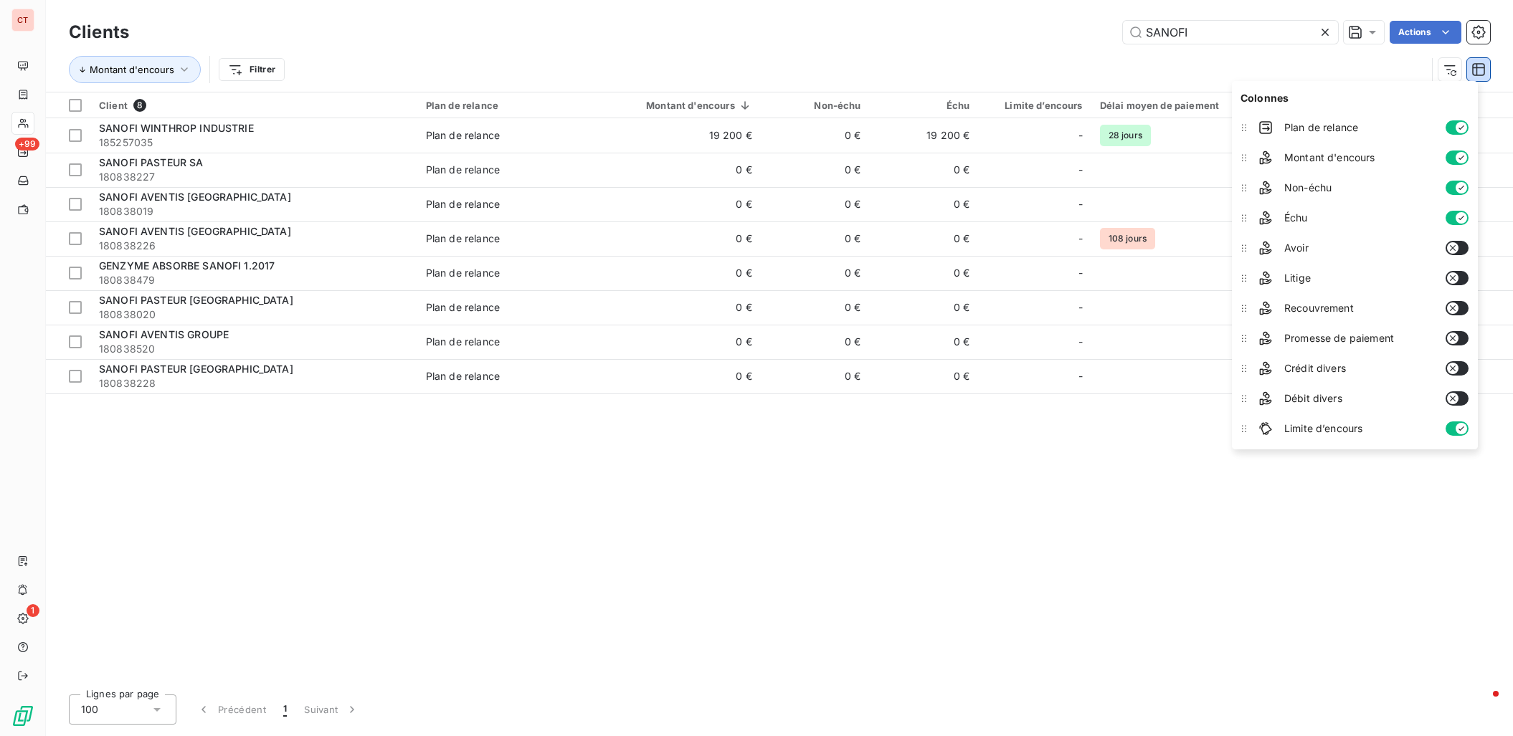
scroll to position [87, 0]
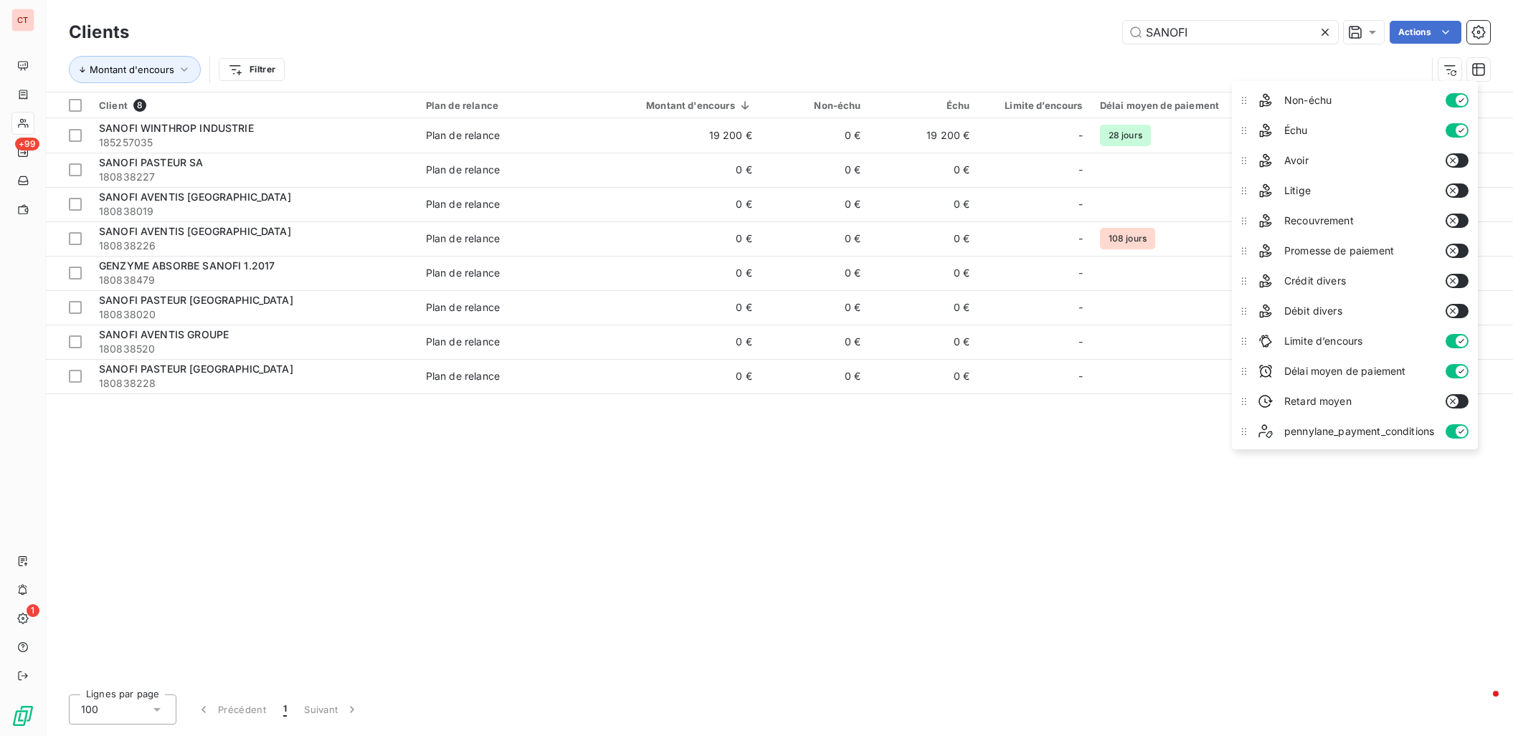
click at [1455, 344] on button "button" at bounding box center [1457, 341] width 23 height 14
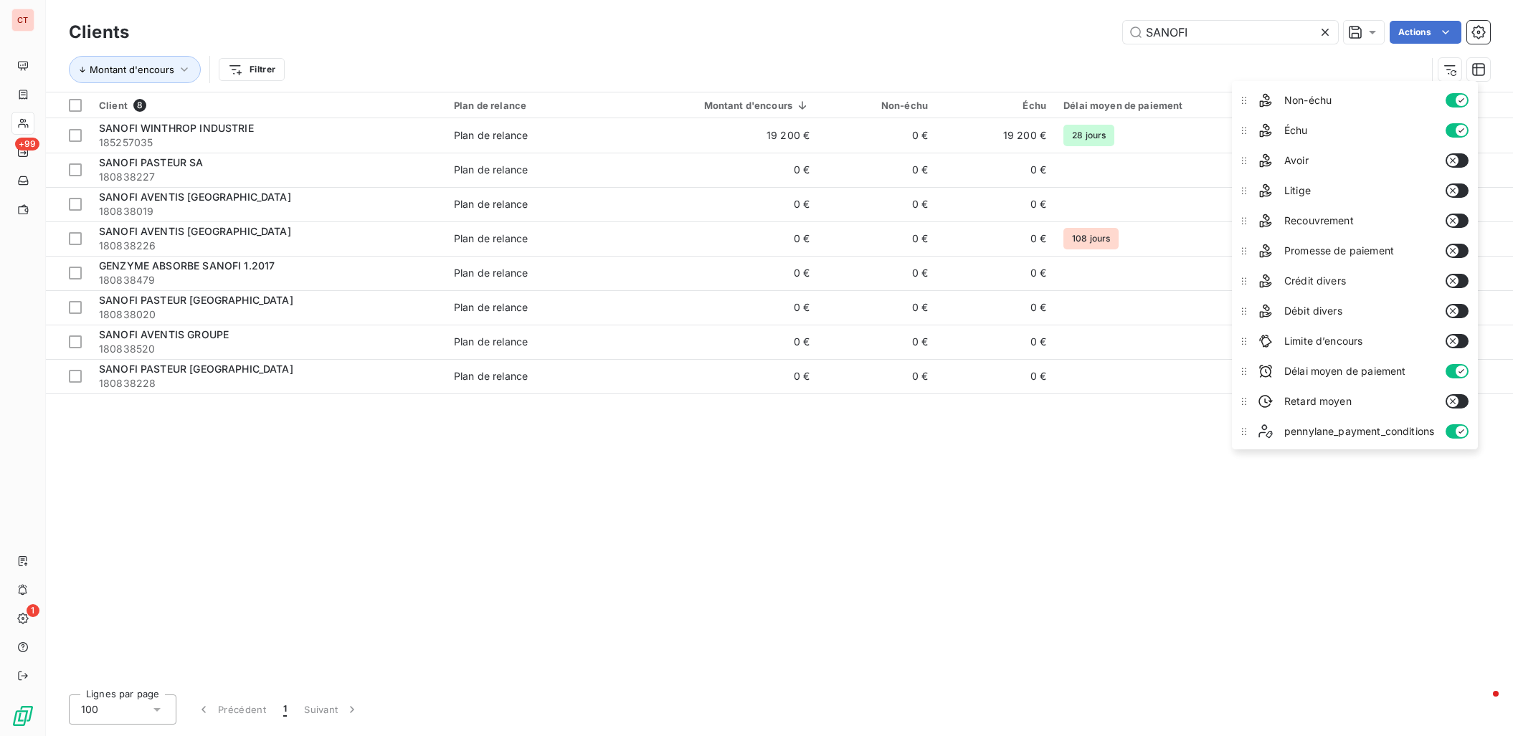
click at [1456, 402] on icon "button" at bounding box center [1452, 401] width 11 height 11
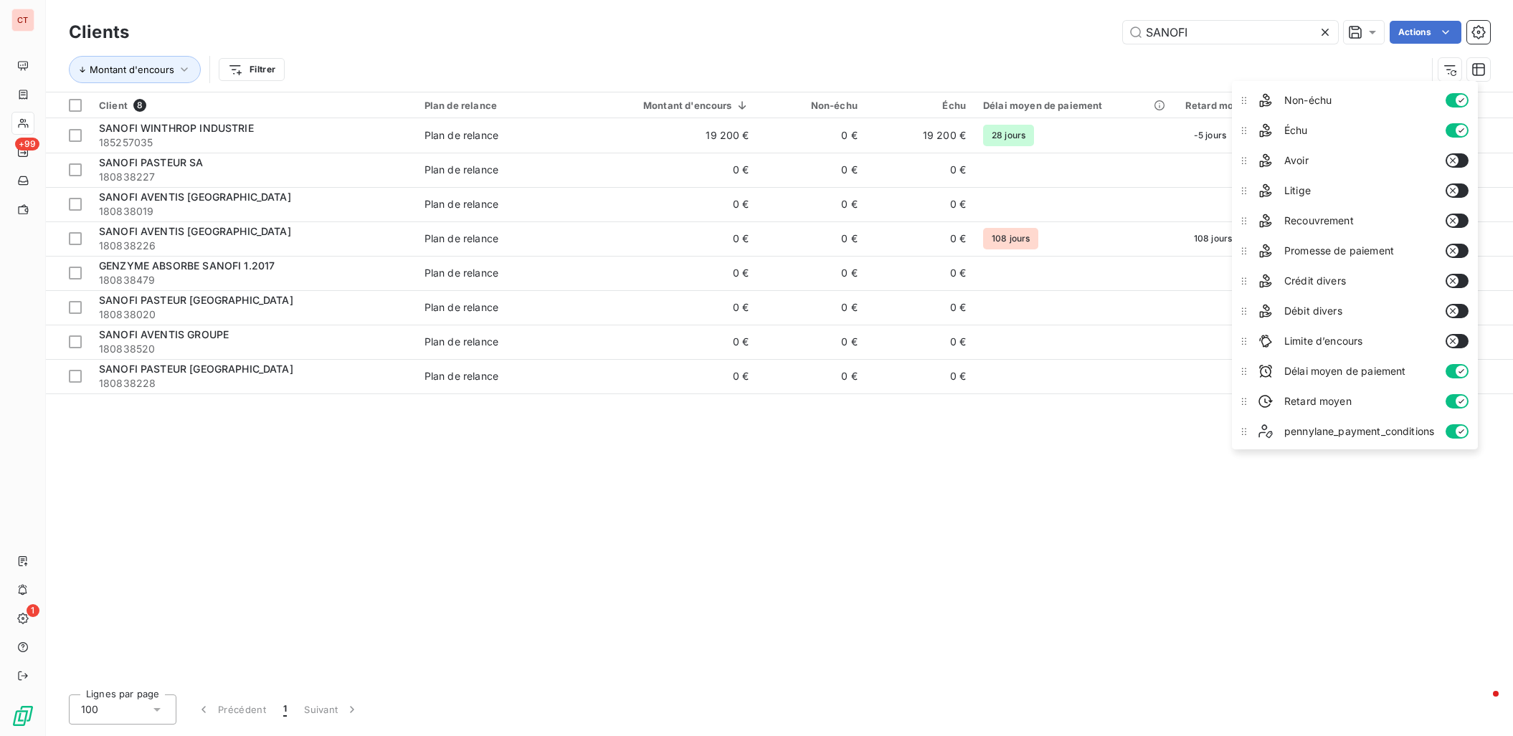
click at [1134, 456] on div "Client 8 Plan de relance Montant d'encours Non-échu Échu Délai moyen de paiemen…" at bounding box center [779, 388] width 1467 height 591
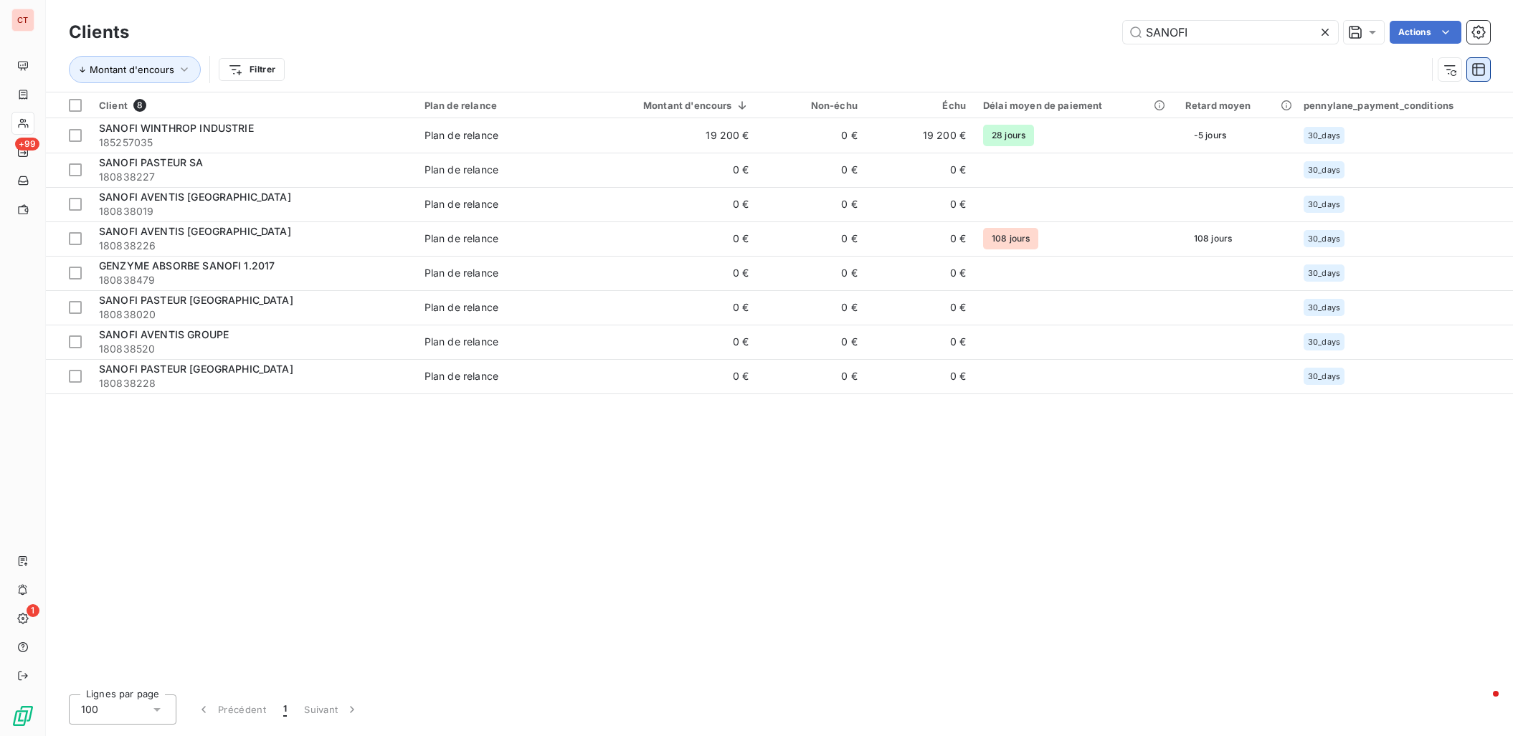
click at [1473, 67] on icon "button" at bounding box center [1478, 69] width 13 height 13
click at [1360, 510] on div "Client 8 Plan de relance Montant d'encours Non-échu Échu Délai moyen de paiemen…" at bounding box center [779, 388] width 1467 height 591
click at [1472, 65] on icon "button" at bounding box center [1479, 69] width 14 height 14
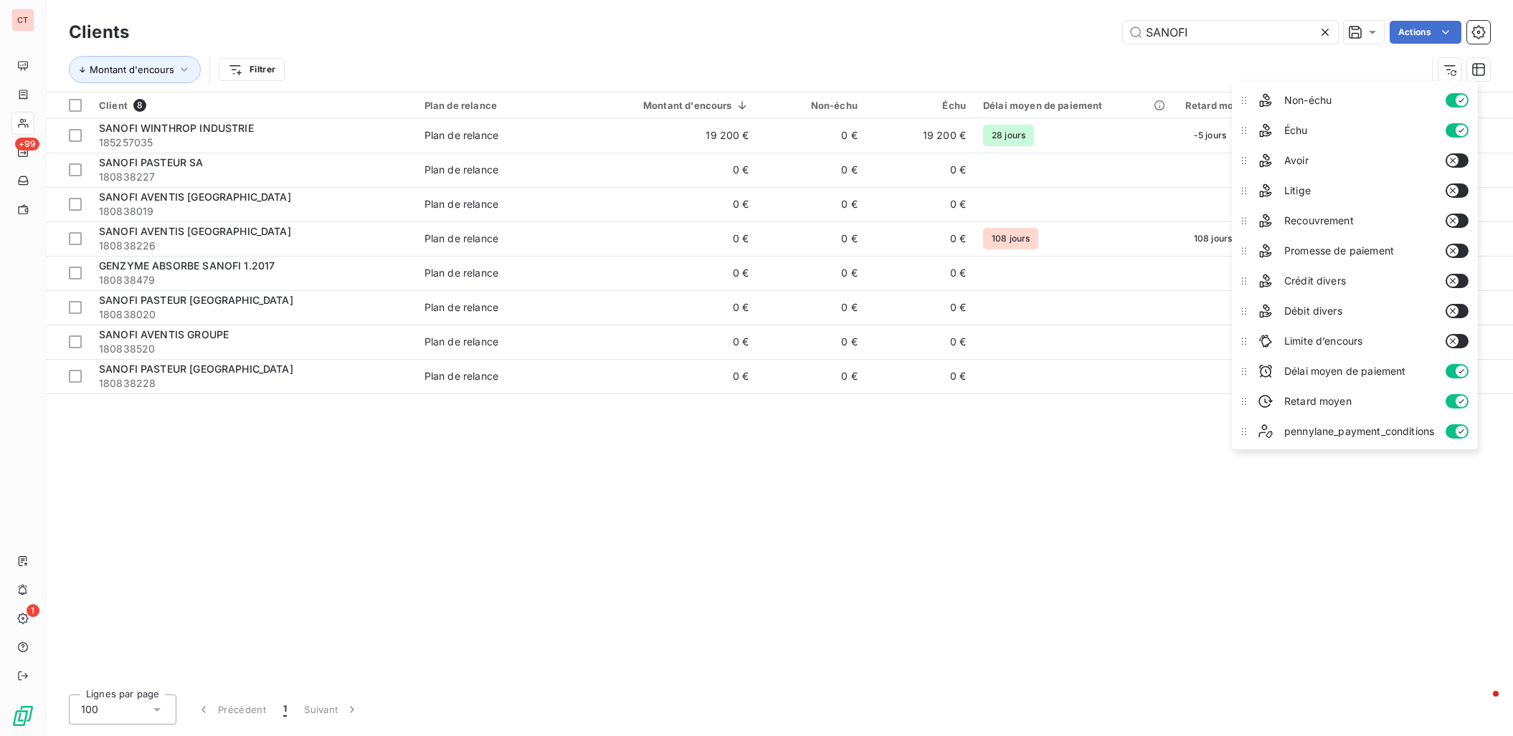
click at [1456, 403] on icon "button" at bounding box center [1461, 401] width 11 height 11
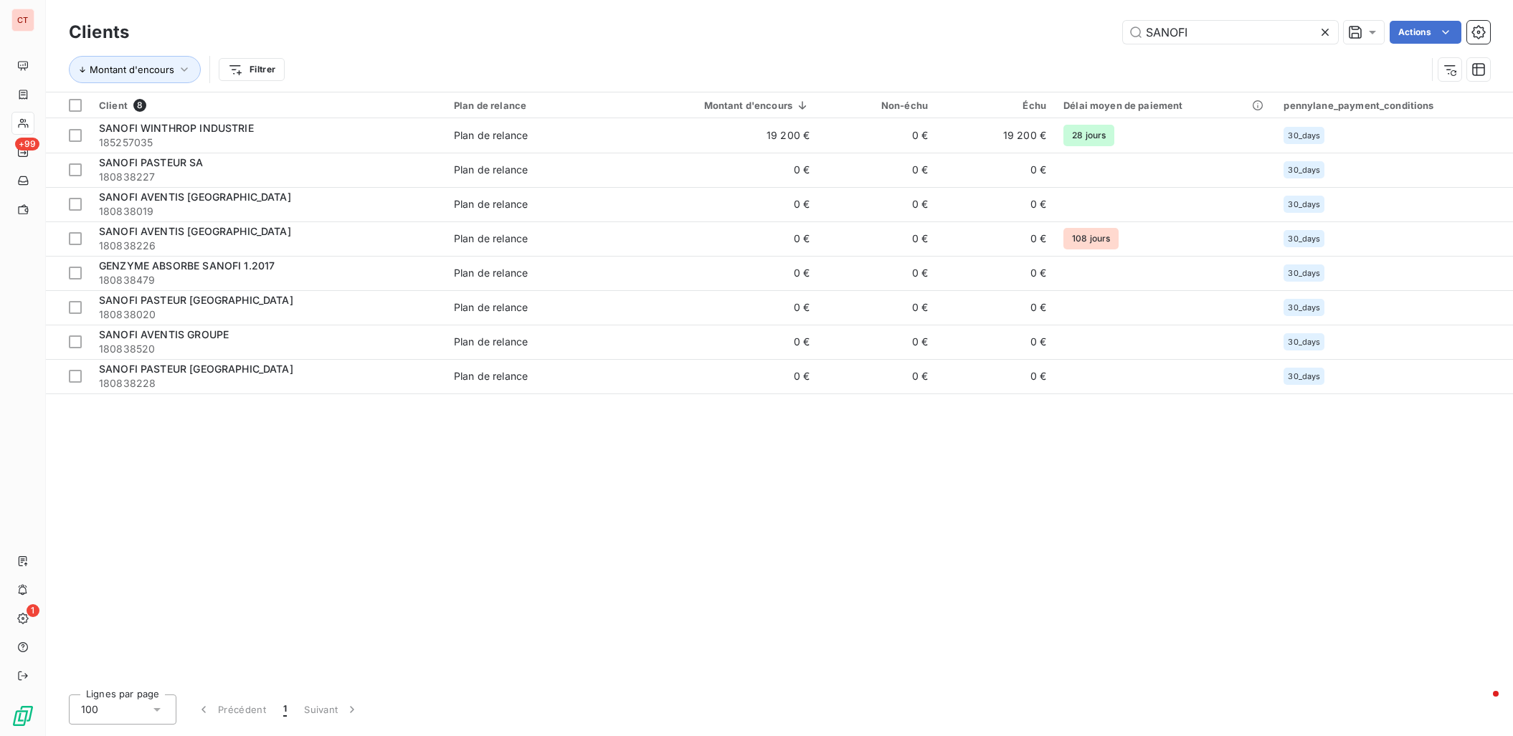
click at [1324, 511] on div "Client 8 Plan de relance Montant d'encours Non-échu Échu Délai moyen de paiemen…" at bounding box center [779, 388] width 1467 height 591
click at [1115, 425] on div "Client 8 Plan de relance Montant d'encours Non-échu Échu Délai moyen de paiemen…" at bounding box center [779, 388] width 1467 height 591
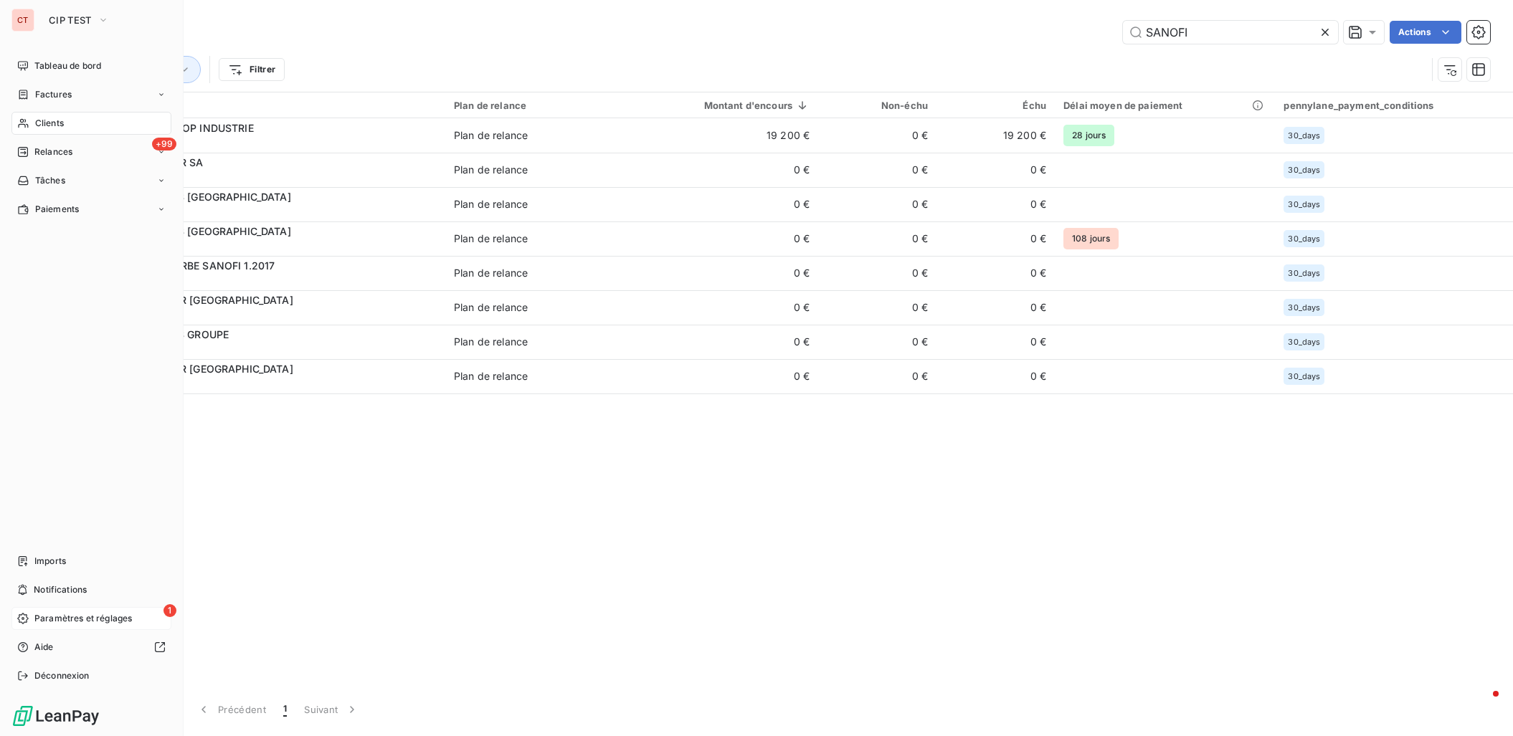
click at [86, 613] on span "Paramètres et réglages" at bounding box center [83, 618] width 98 height 13
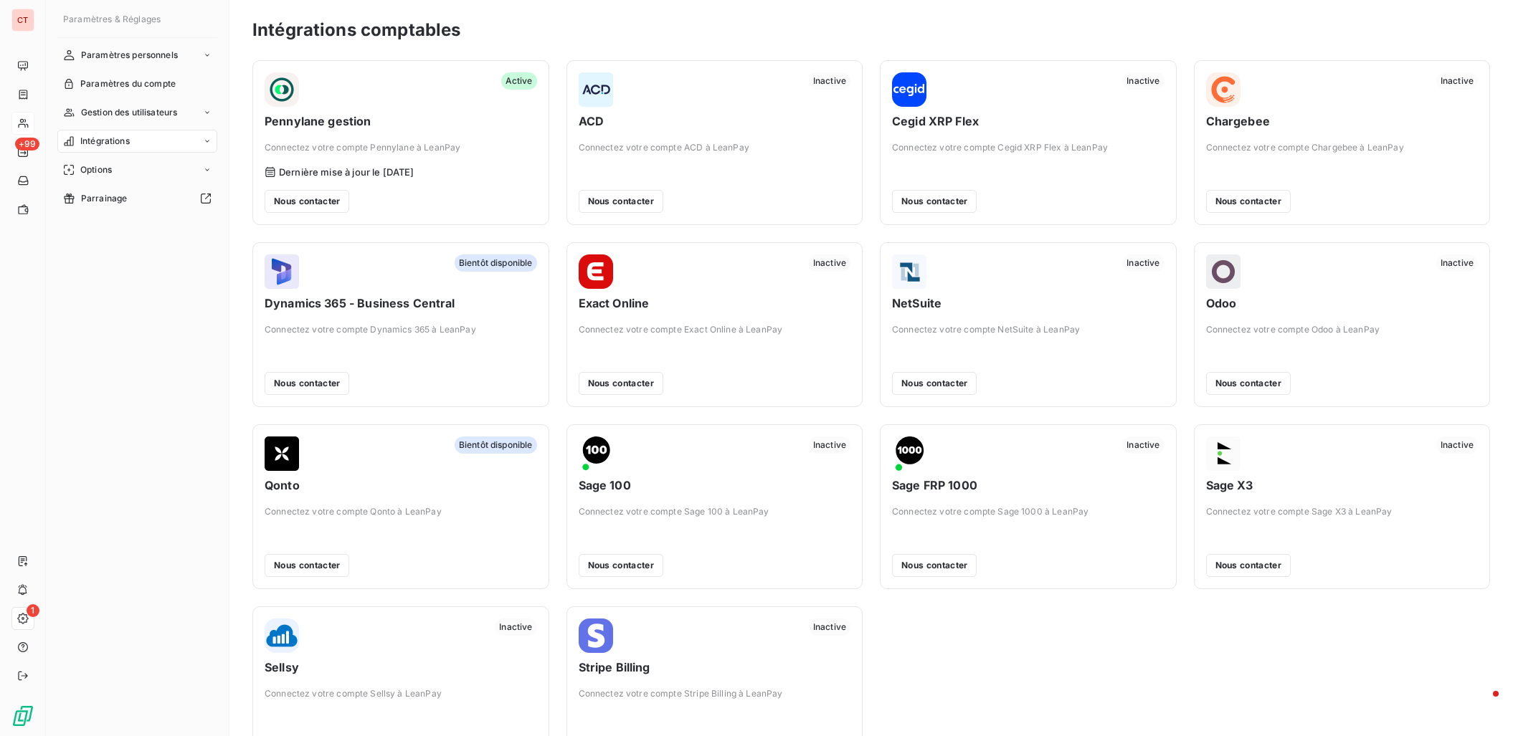
click at [133, 141] on div "Intégrations" at bounding box center [137, 141] width 160 height 23
click at [126, 229] on span "Intégrations métiers" at bounding box center [121, 227] width 83 height 13
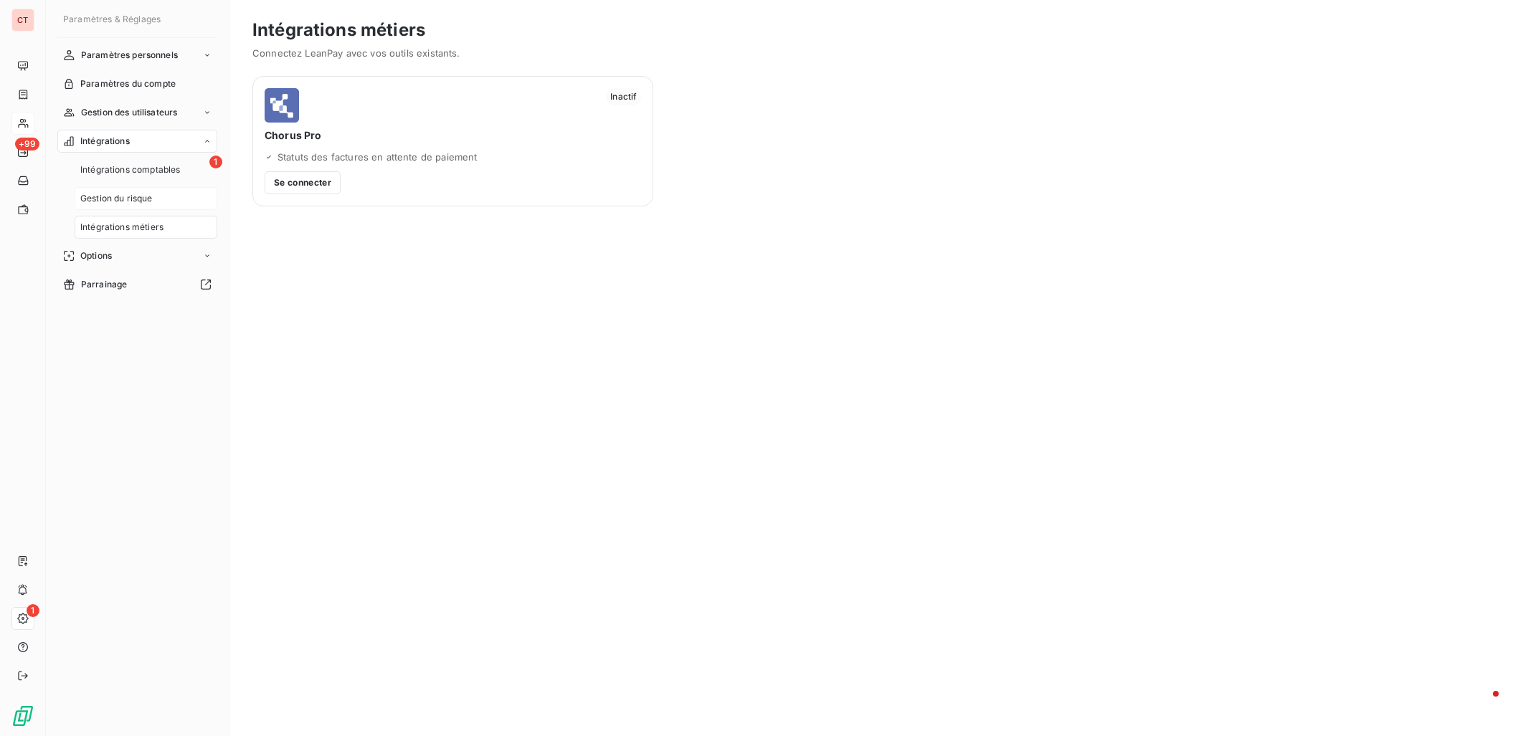
click at [128, 209] on div "Gestion du risque" at bounding box center [146, 198] width 143 height 23
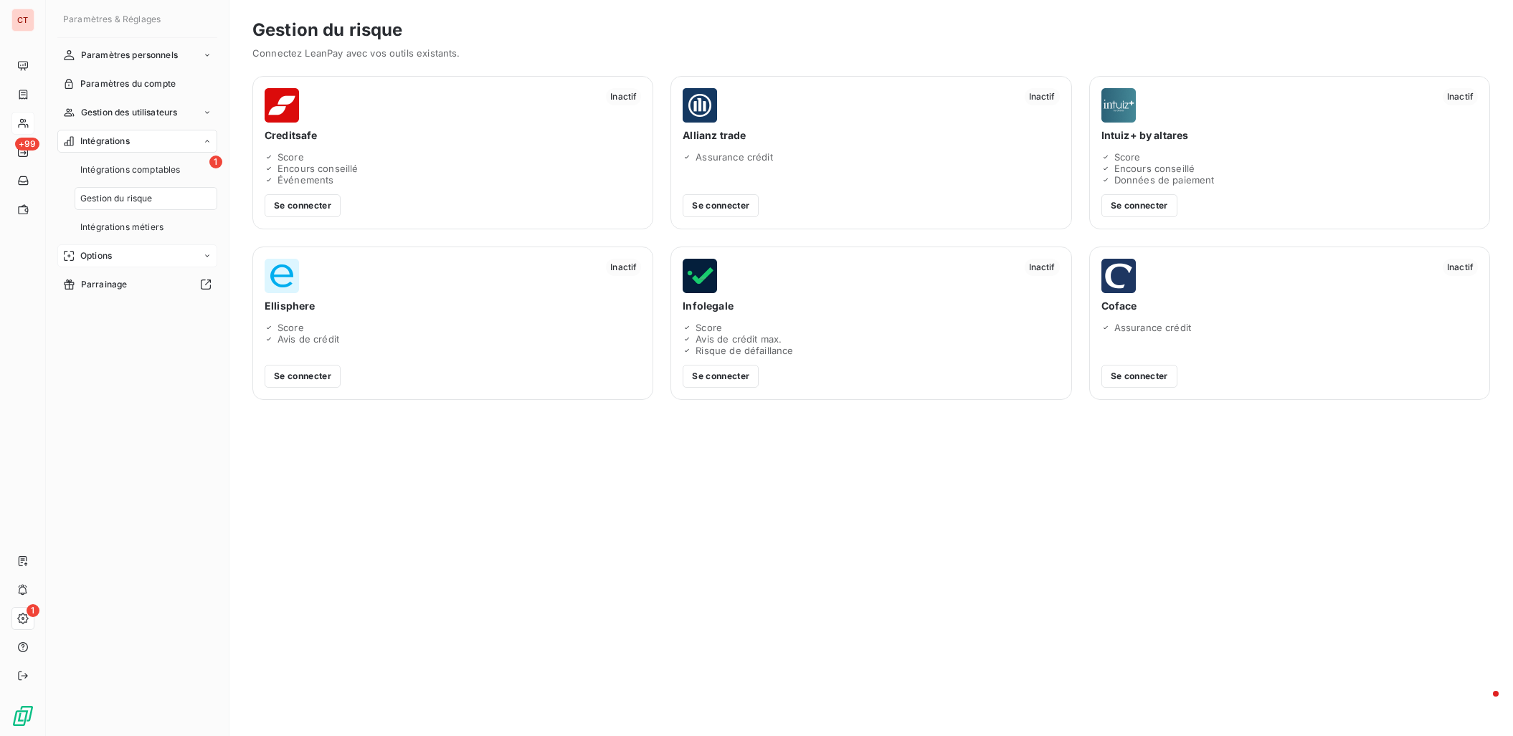
click at [115, 261] on div "Options" at bounding box center [137, 256] width 160 height 23
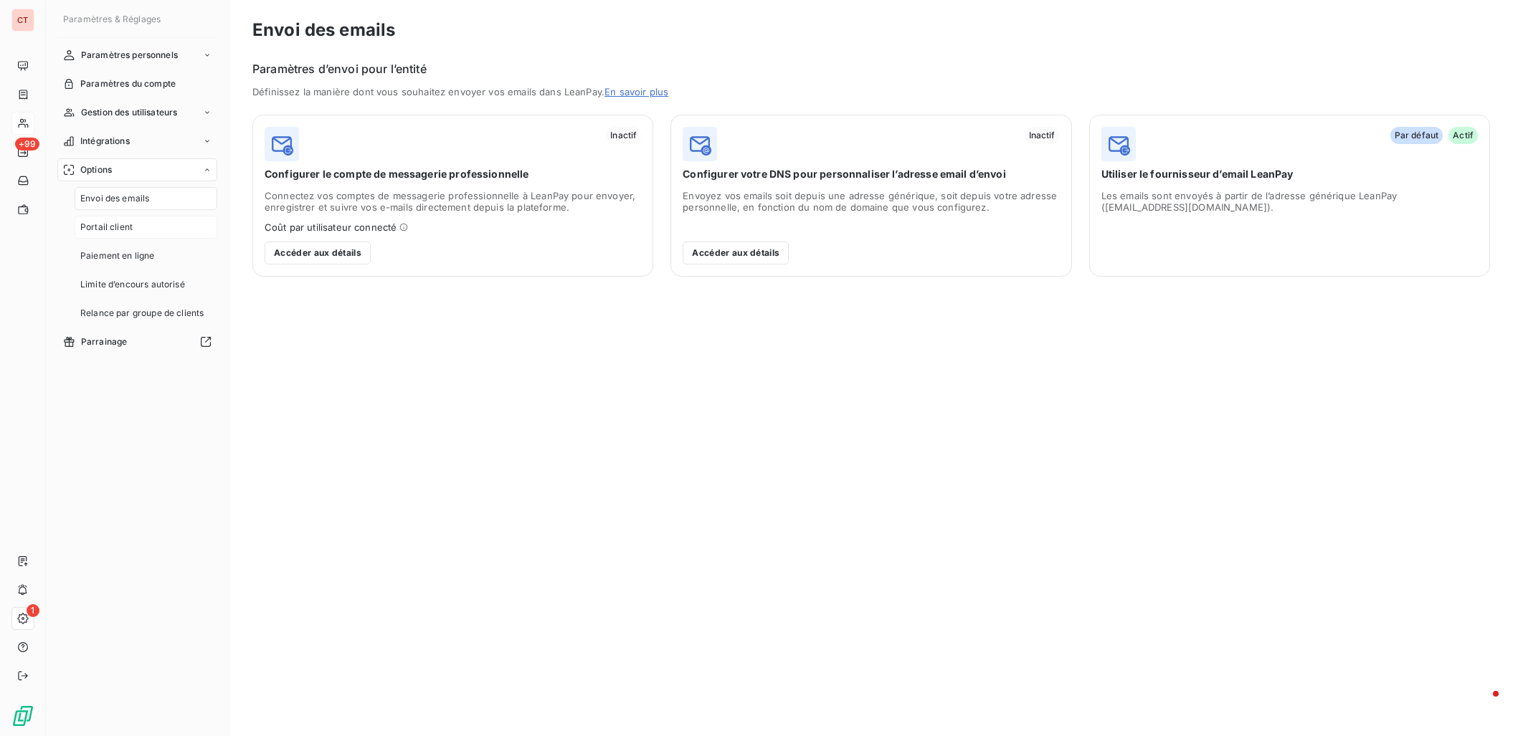
click at [120, 227] on span "Portail client" at bounding box center [106, 227] width 52 height 13
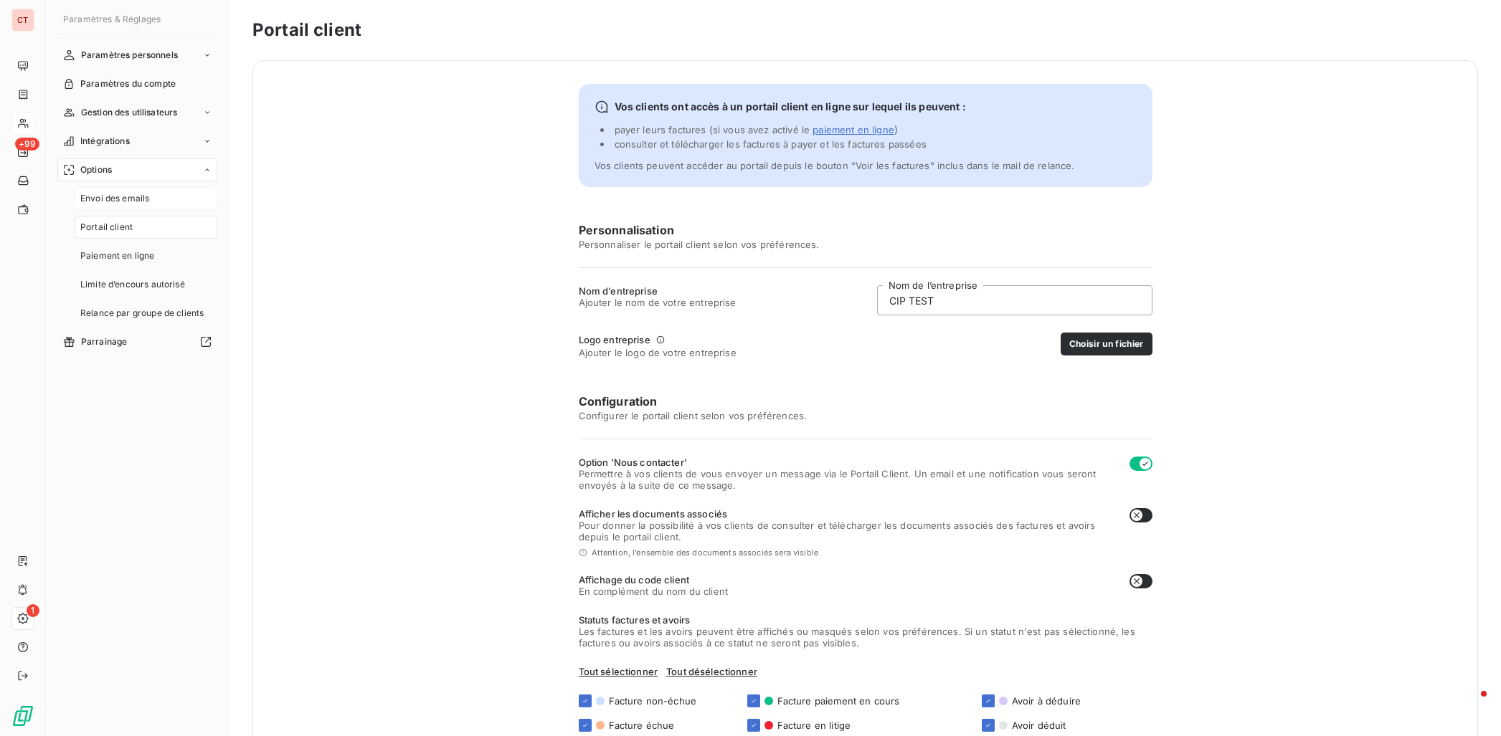
click at [122, 203] on span "Envoi des emails" at bounding box center [114, 198] width 69 height 13
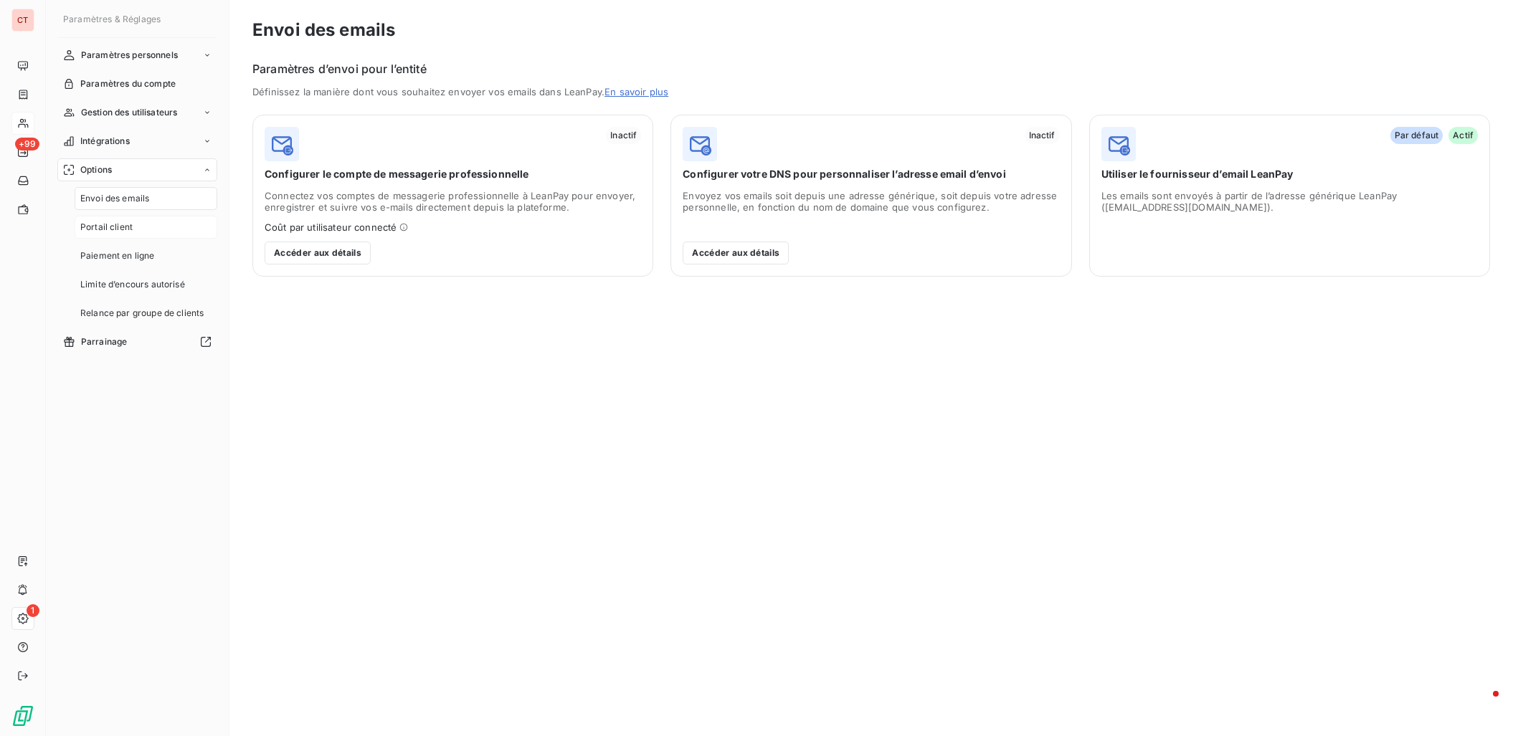
click at [121, 227] on span "Portail client" at bounding box center [106, 227] width 52 height 13
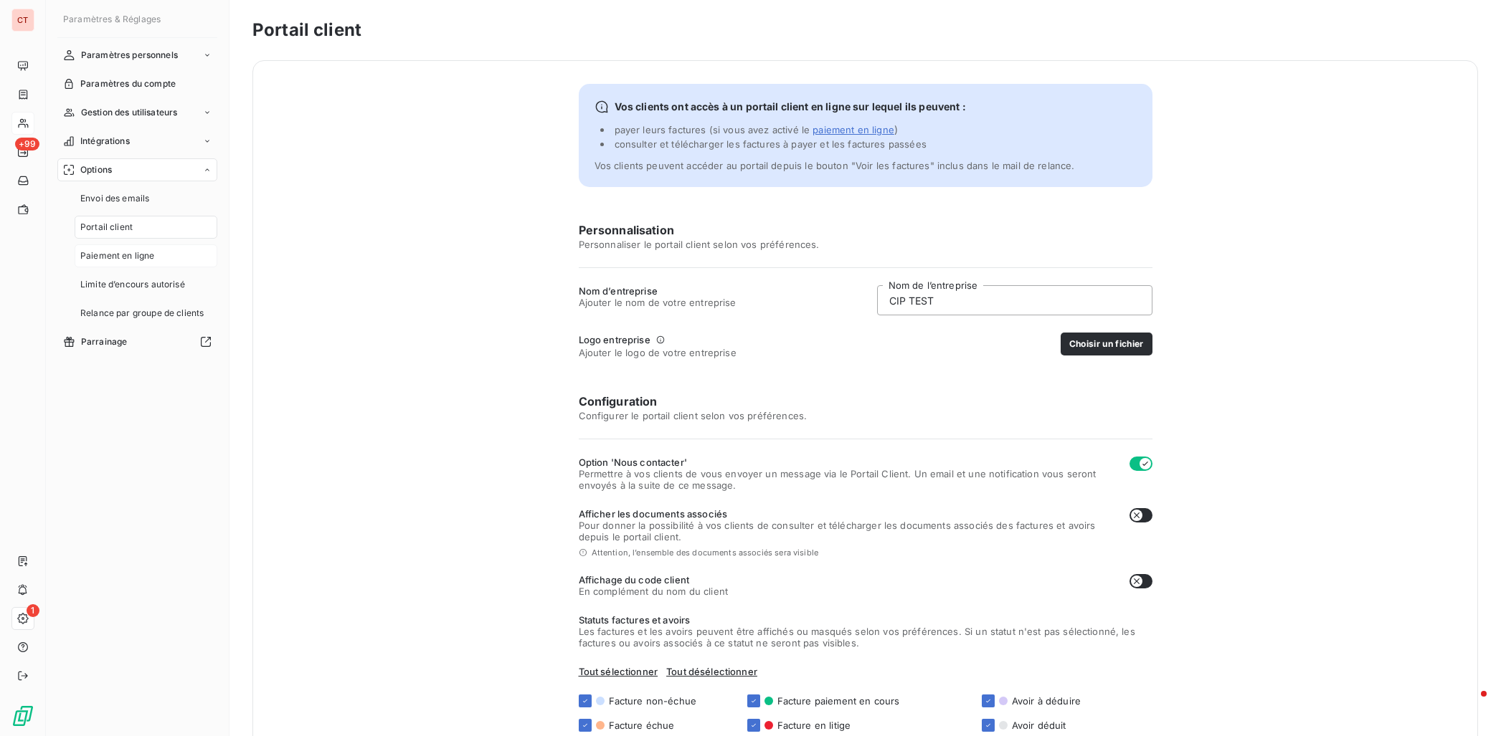
click at [153, 255] on span "Paiement en ligne" at bounding box center [117, 256] width 75 height 13
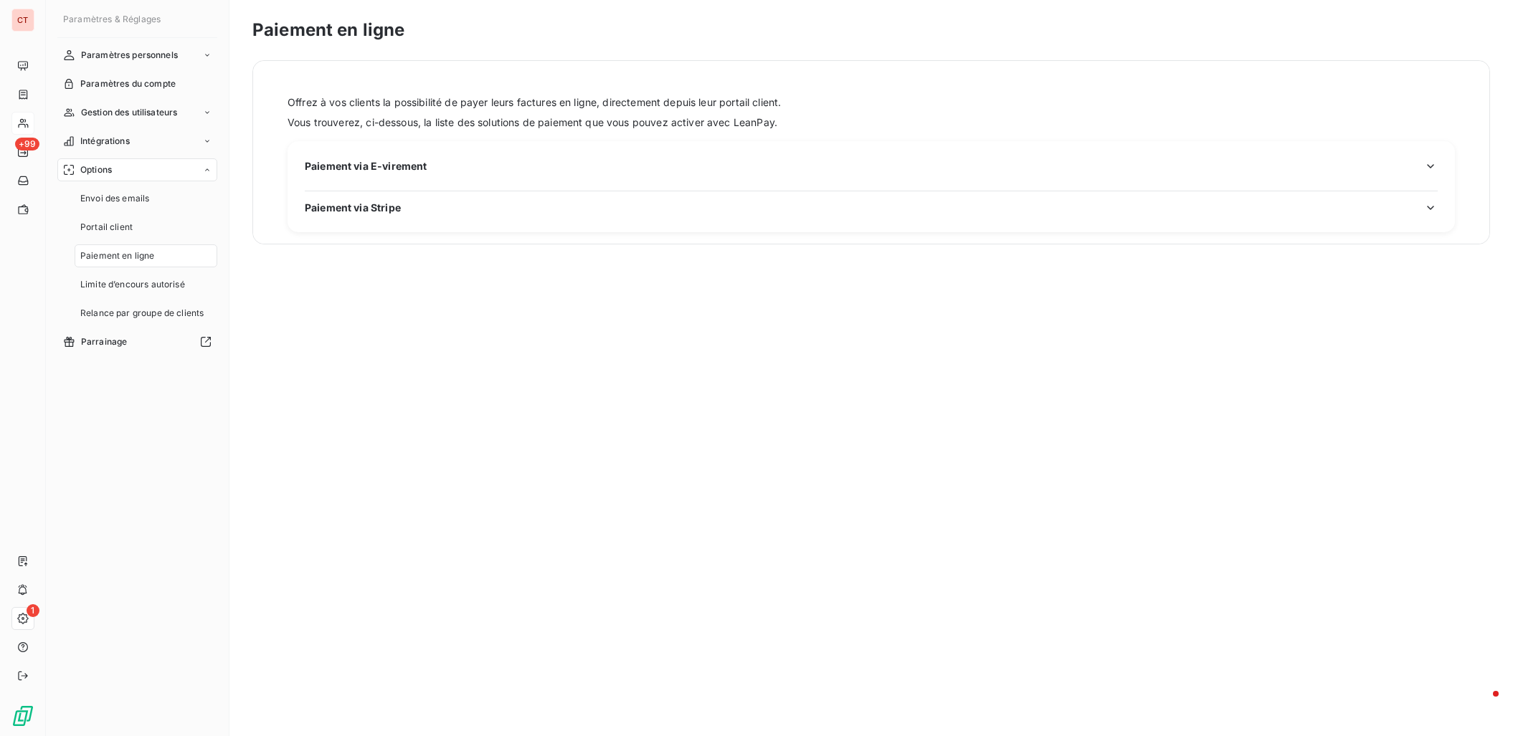
click at [382, 170] on span "Paiement via E-virement" at bounding box center [366, 165] width 122 height 15
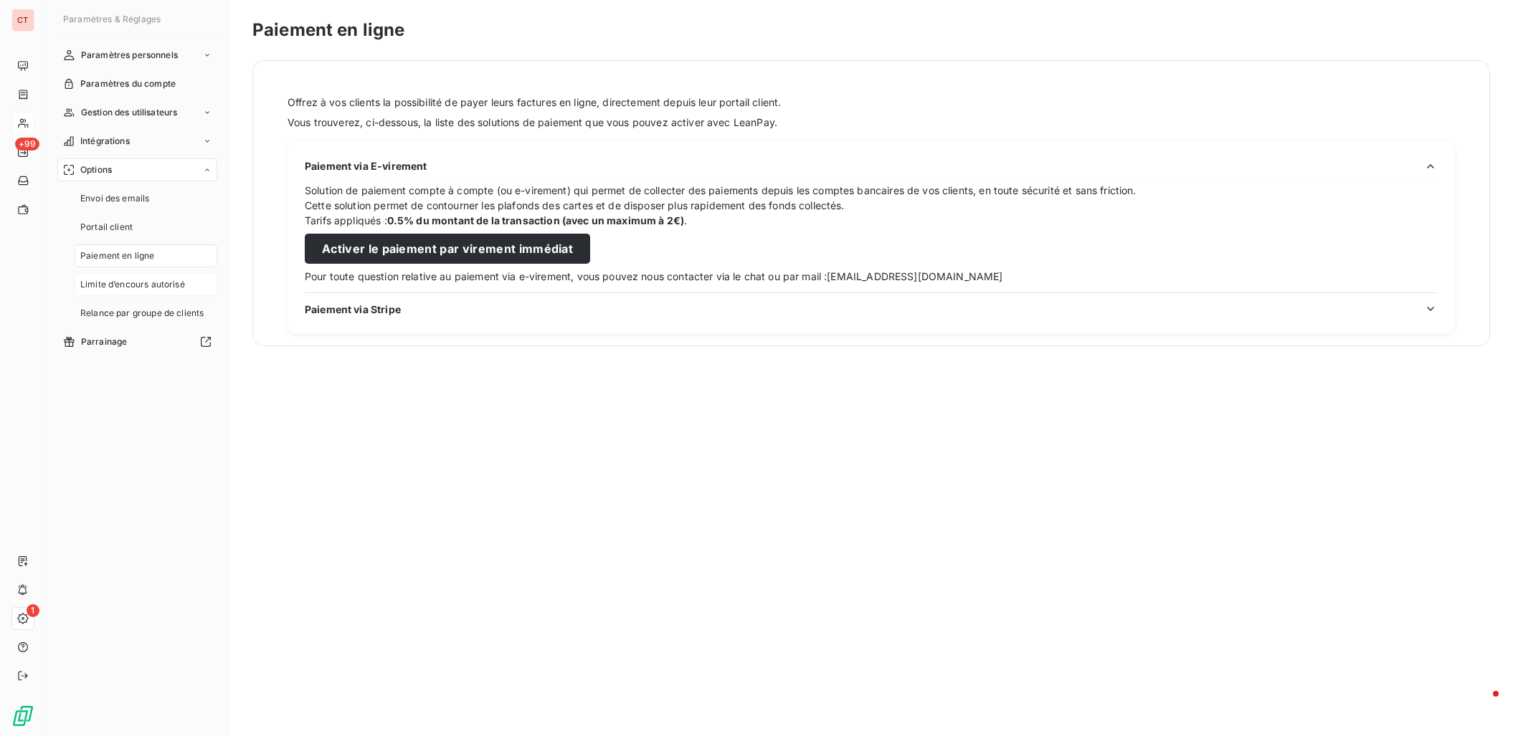
click at [143, 280] on span "Limite d’encours autorisé" at bounding box center [132, 284] width 105 height 13
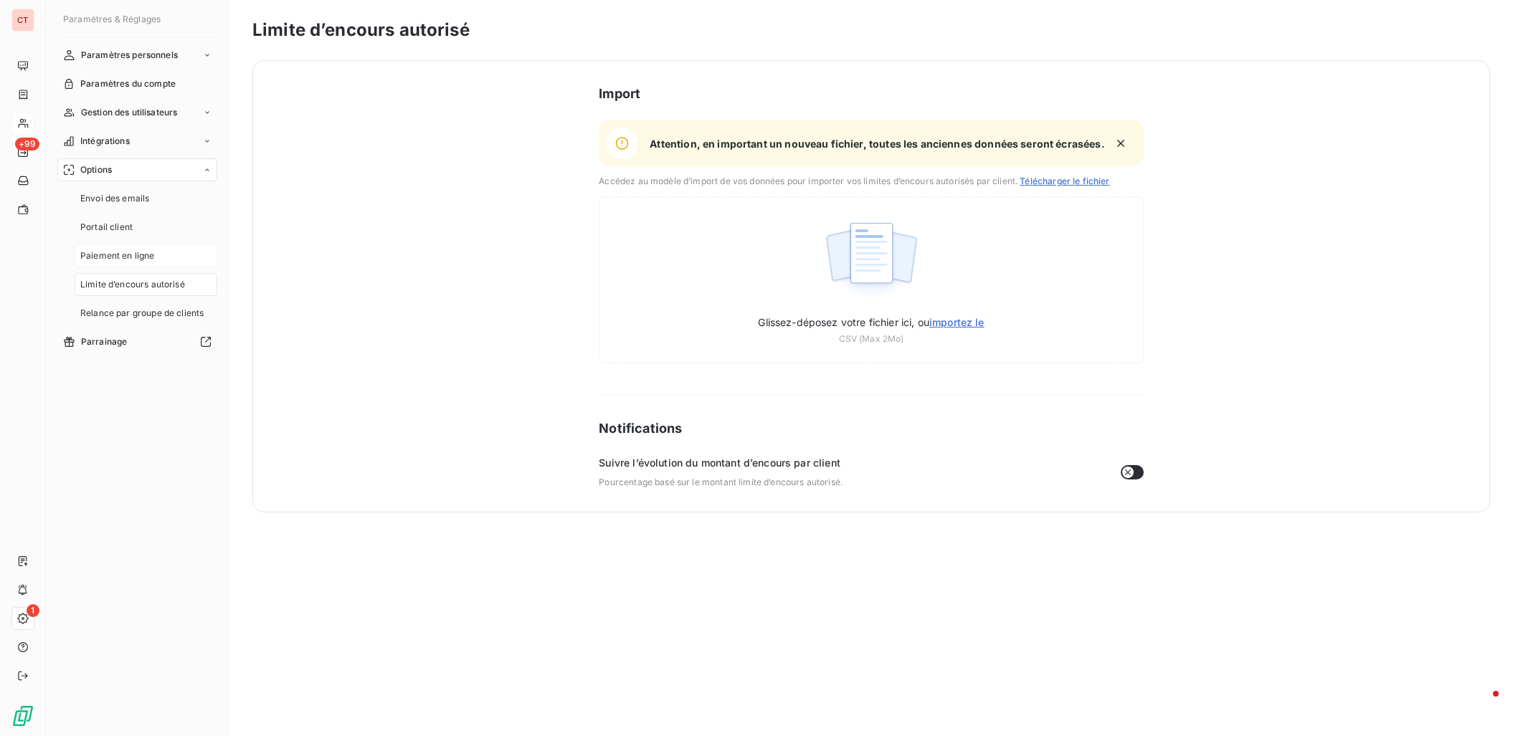
click at [143, 259] on span "Paiement en ligne" at bounding box center [117, 256] width 75 height 13
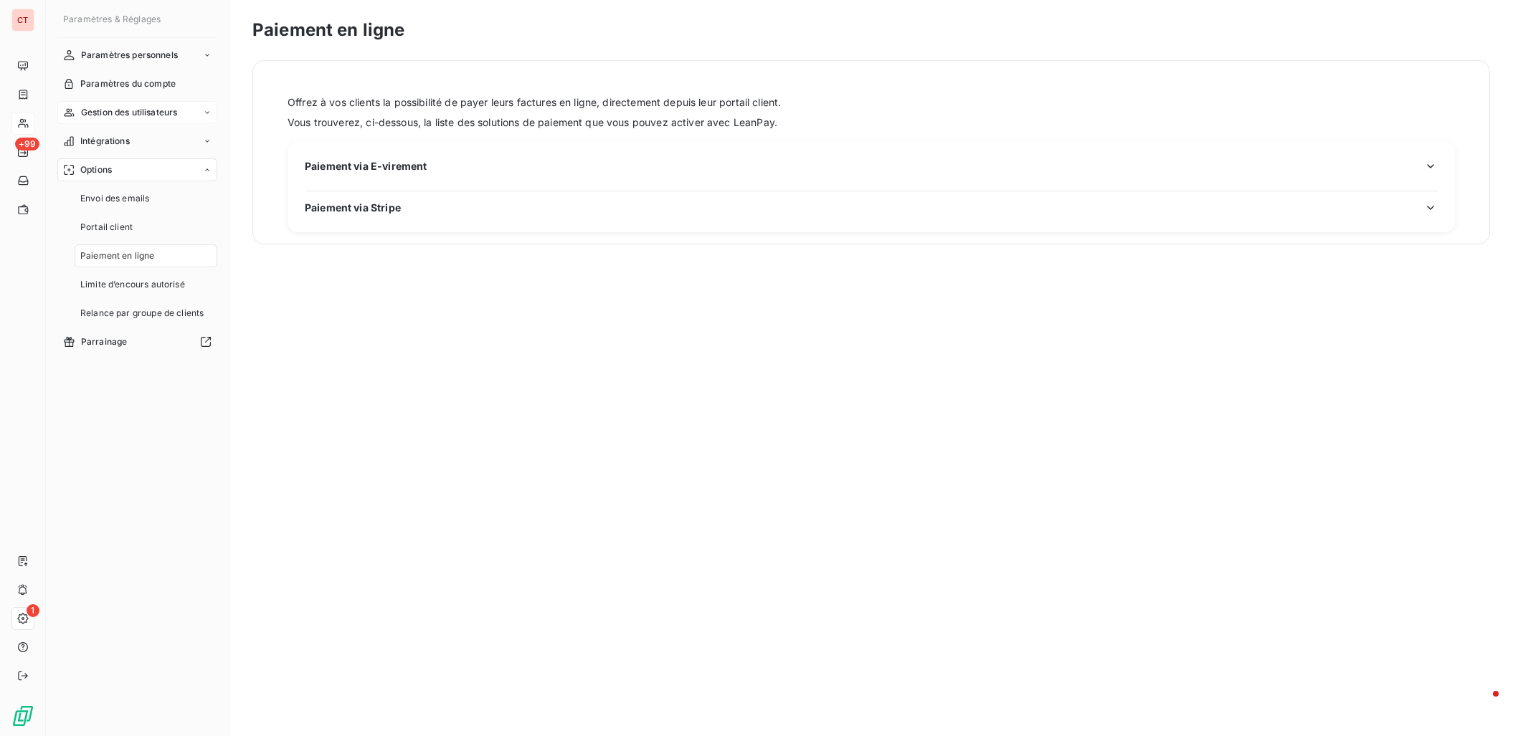
click at [141, 105] on div "Gestion des utilisateurs" at bounding box center [137, 112] width 160 height 23
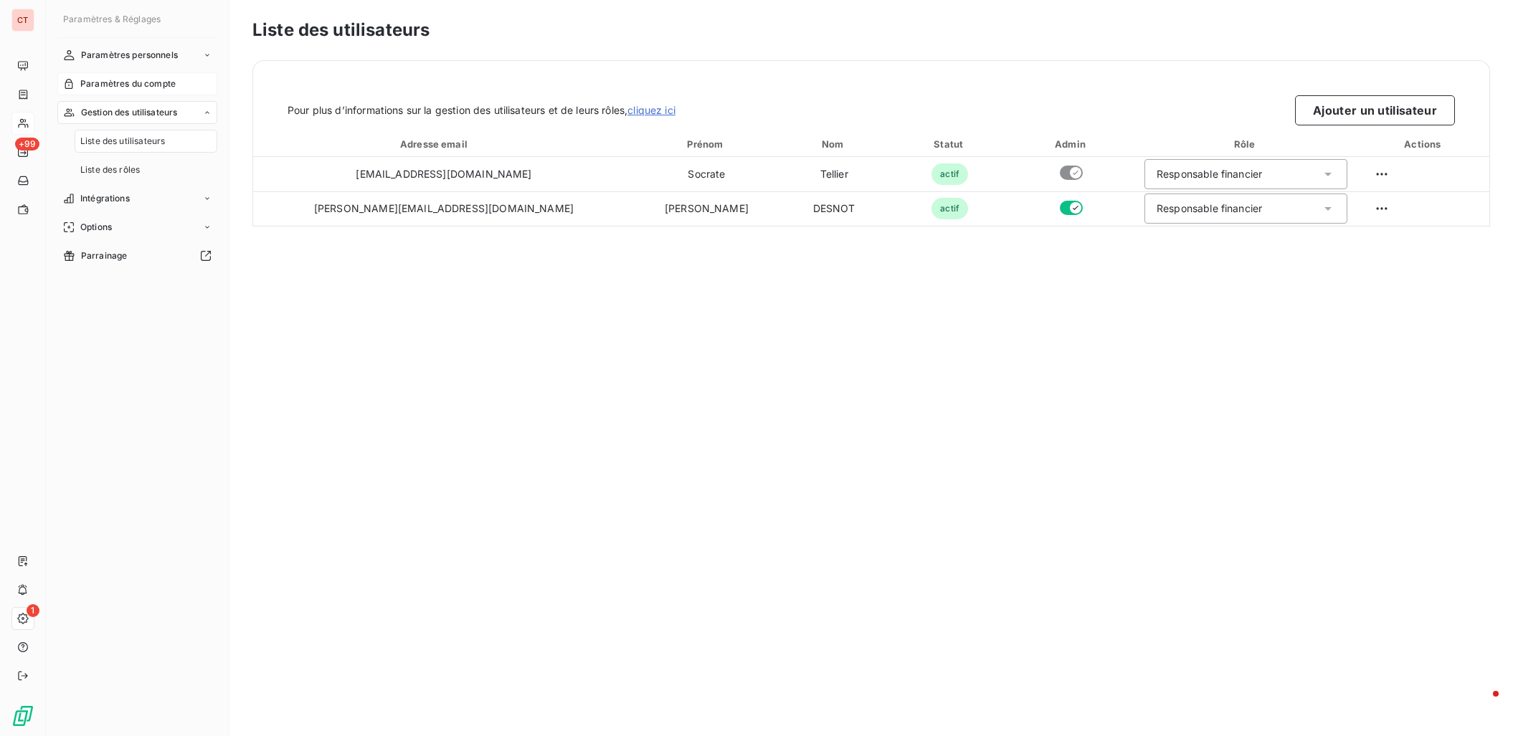
click at [145, 90] on span "Paramètres du compte" at bounding box center [127, 83] width 95 height 13
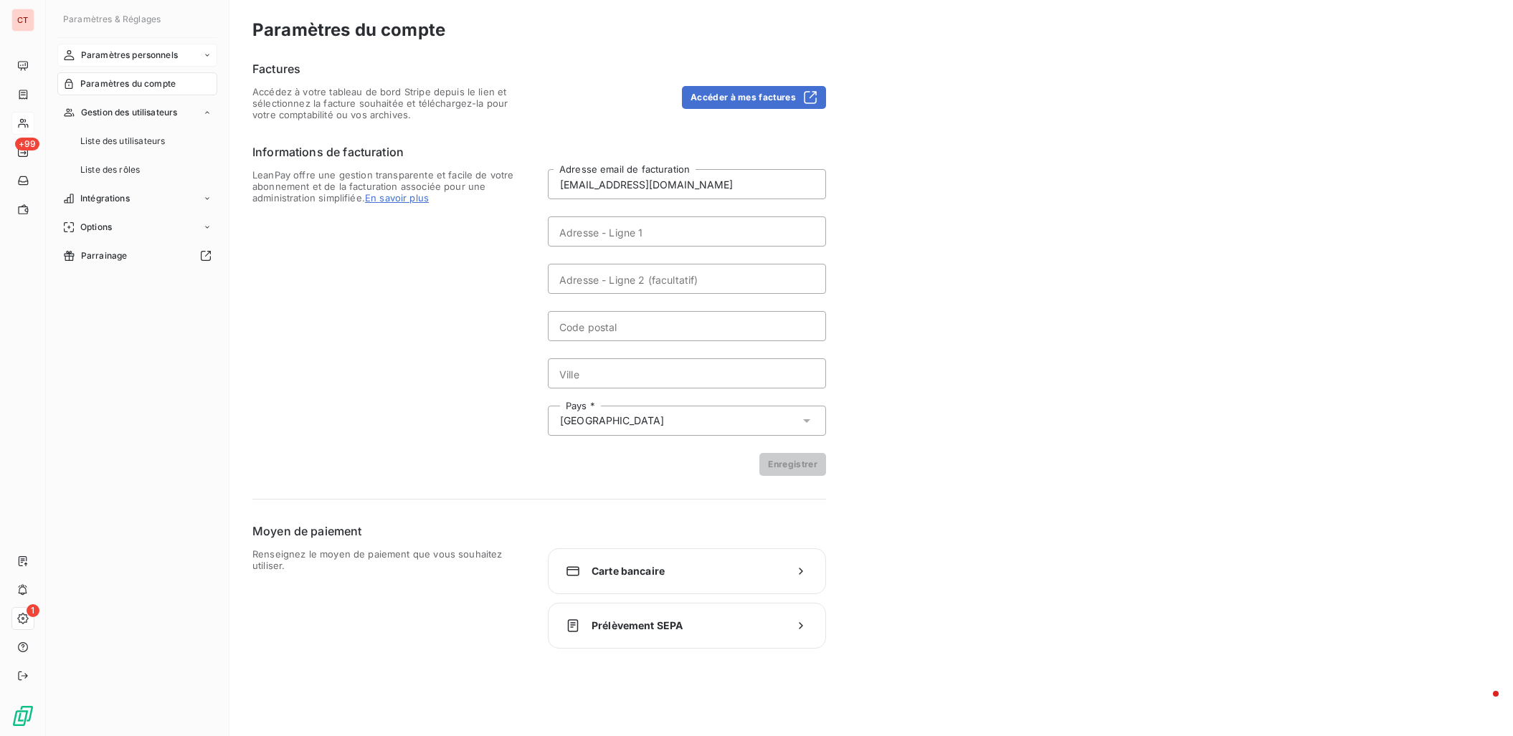
click at [155, 61] on span "Paramètres personnels" at bounding box center [129, 55] width 97 height 13
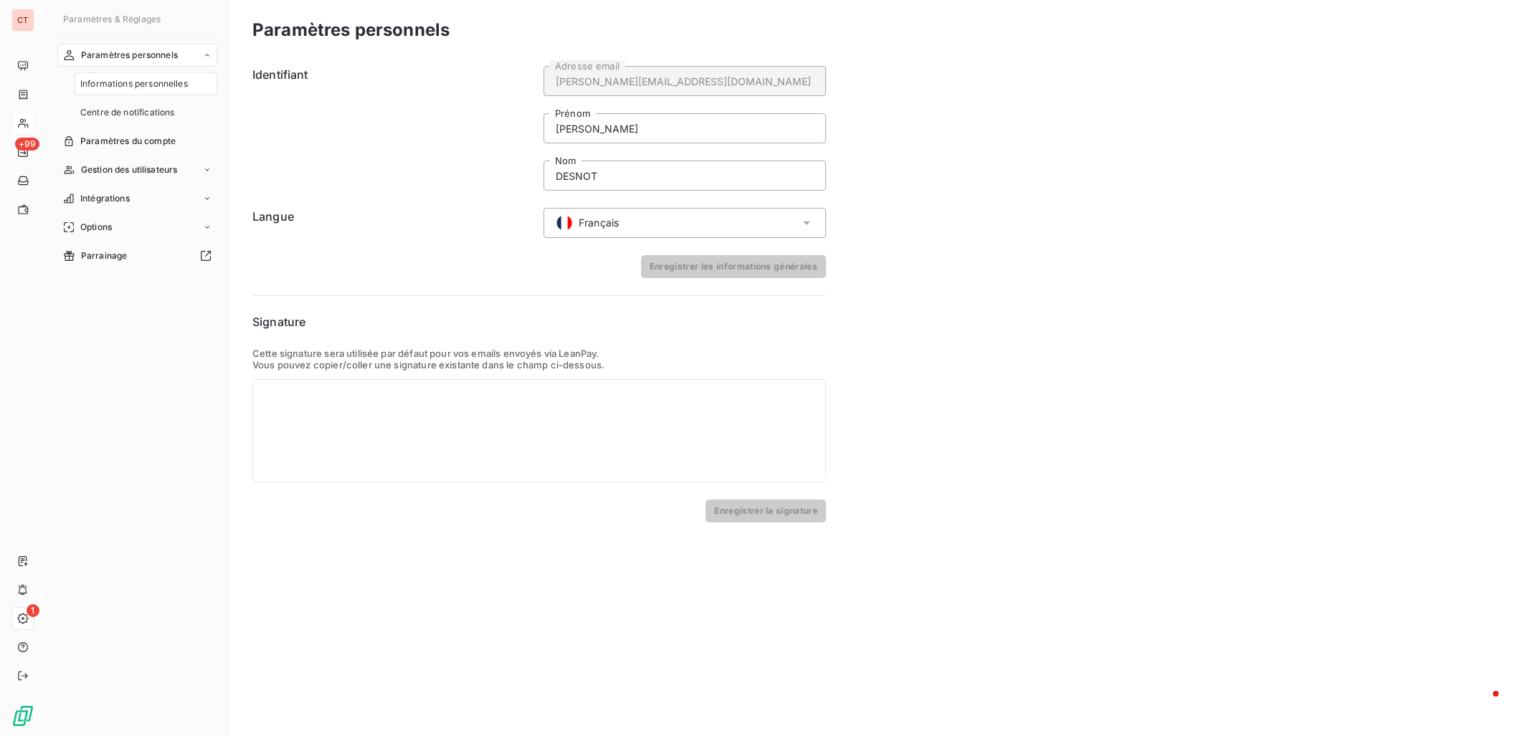
click at [146, 87] on span "Informations personnelles" at bounding box center [134, 83] width 108 height 13
click at [140, 115] on span "Centre de notifications" at bounding box center [127, 112] width 94 height 13
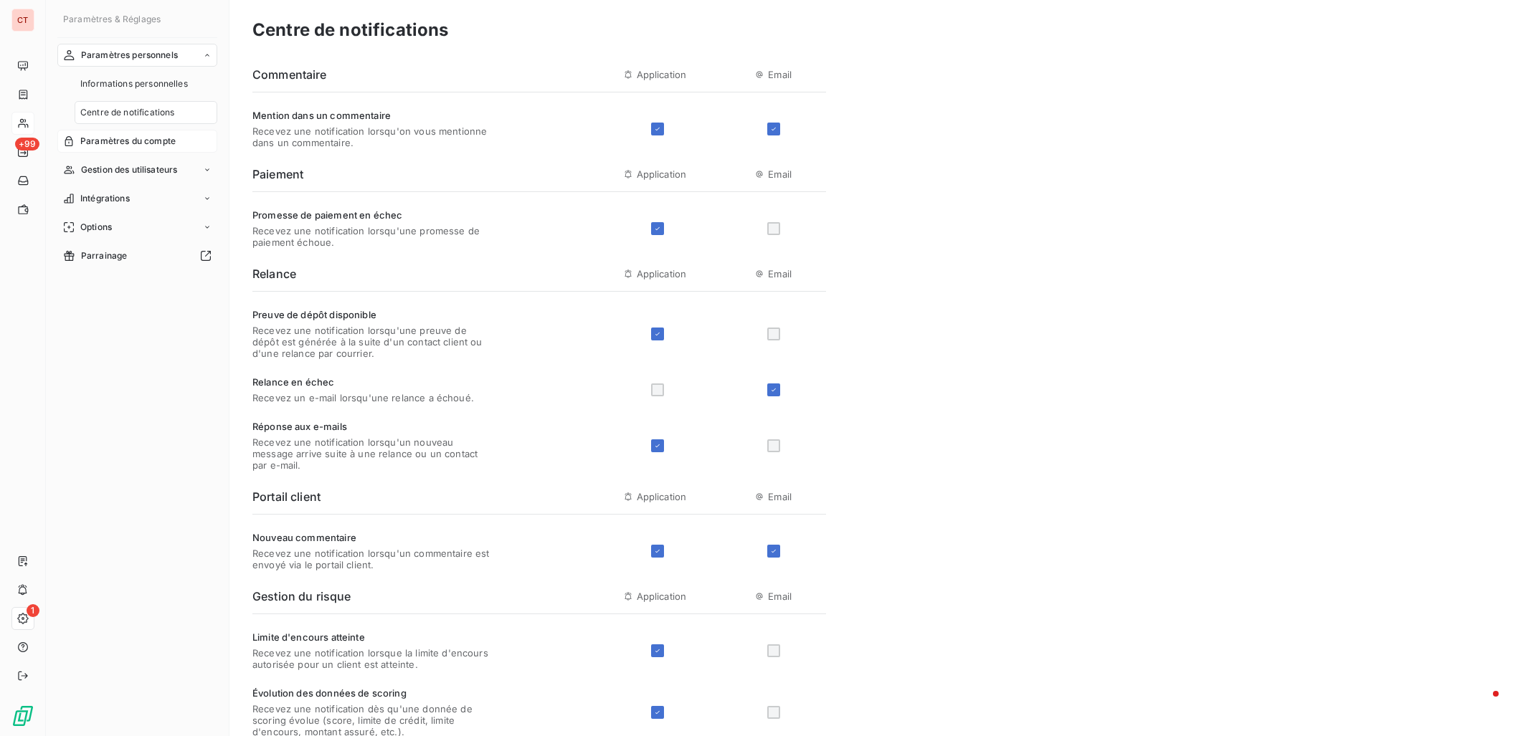
click at [133, 141] on span "Paramètres du compte" at bounding box center [127, 141] width 95 height 13
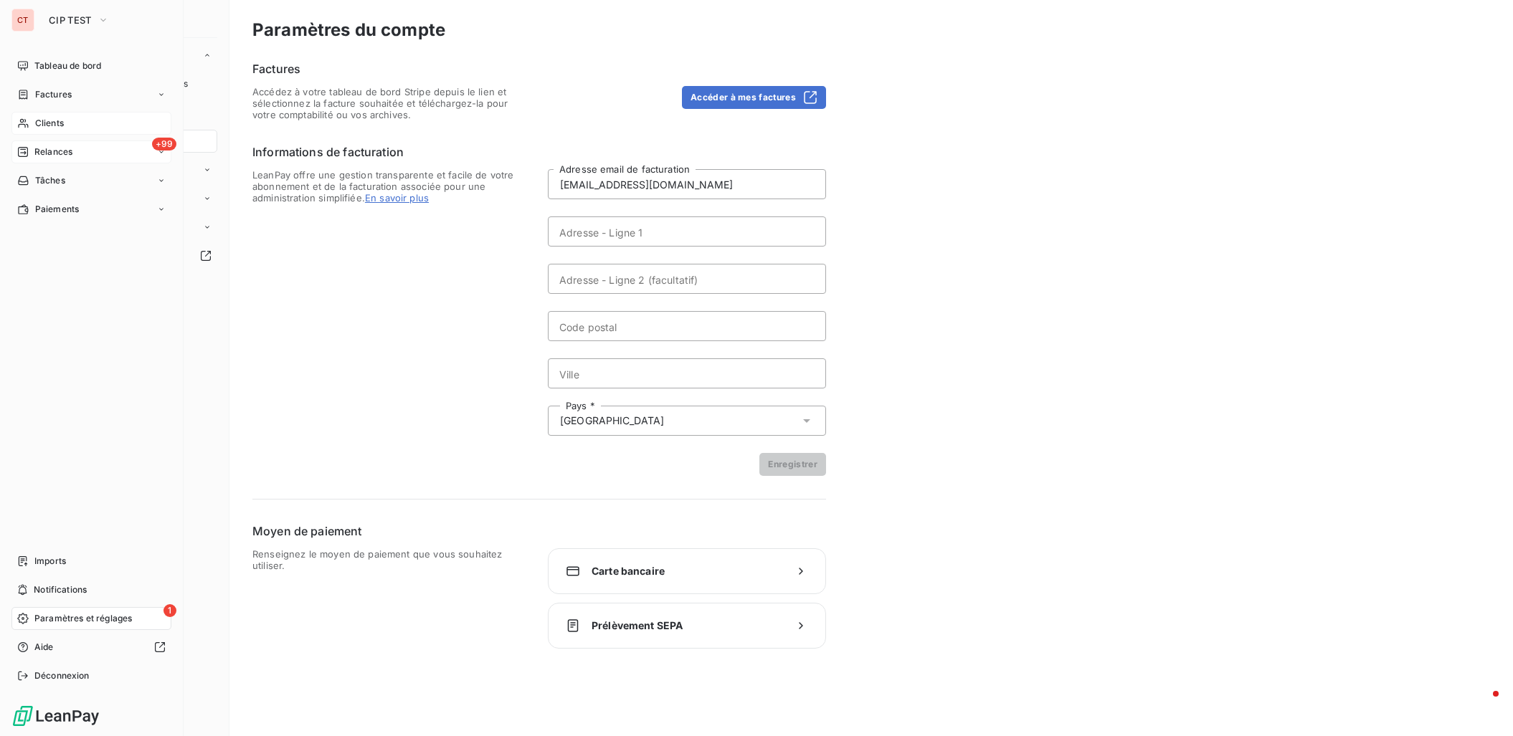
click at [65, 142] on div "+99 Relances" at bounding box center [91, 152] width 160 height 23
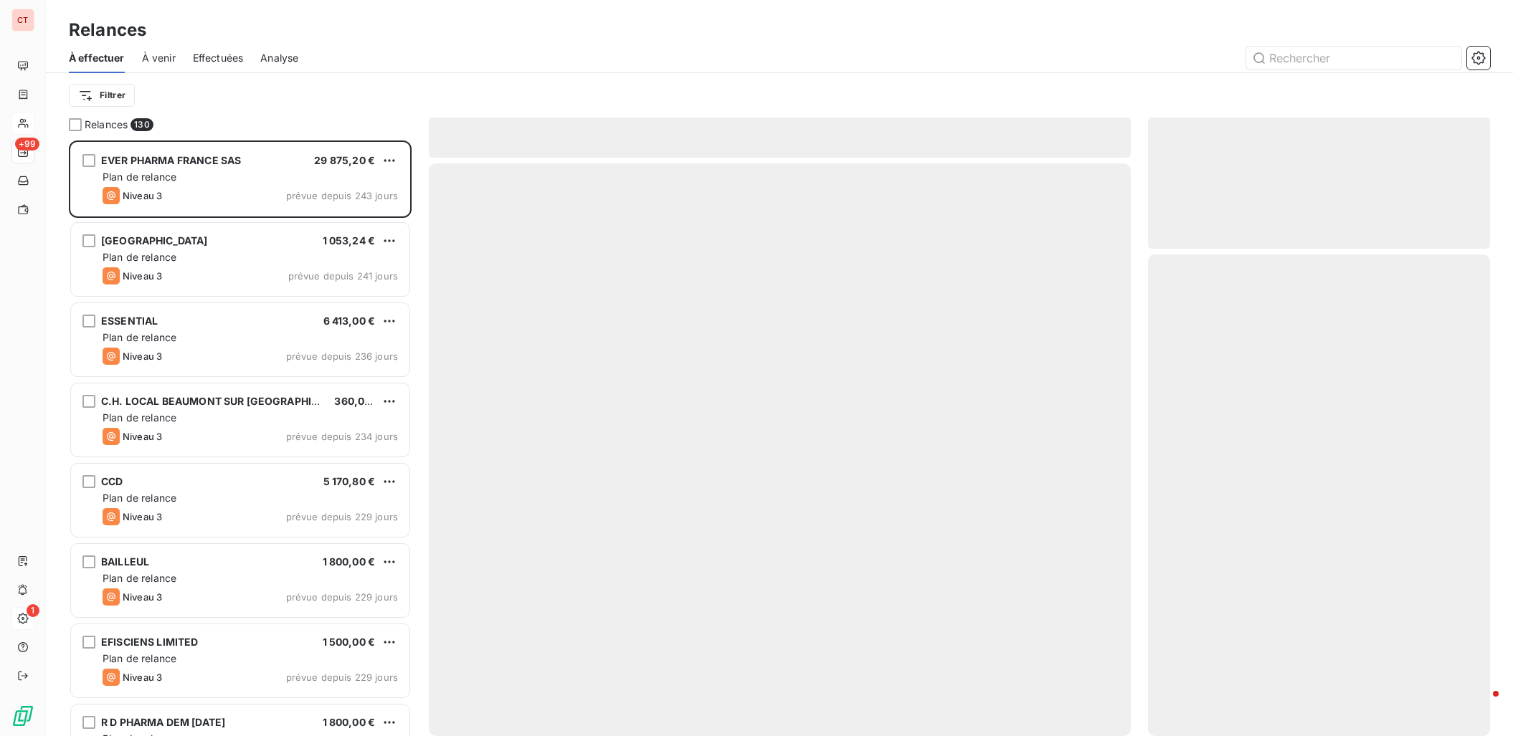
scroll to position [584, 330]
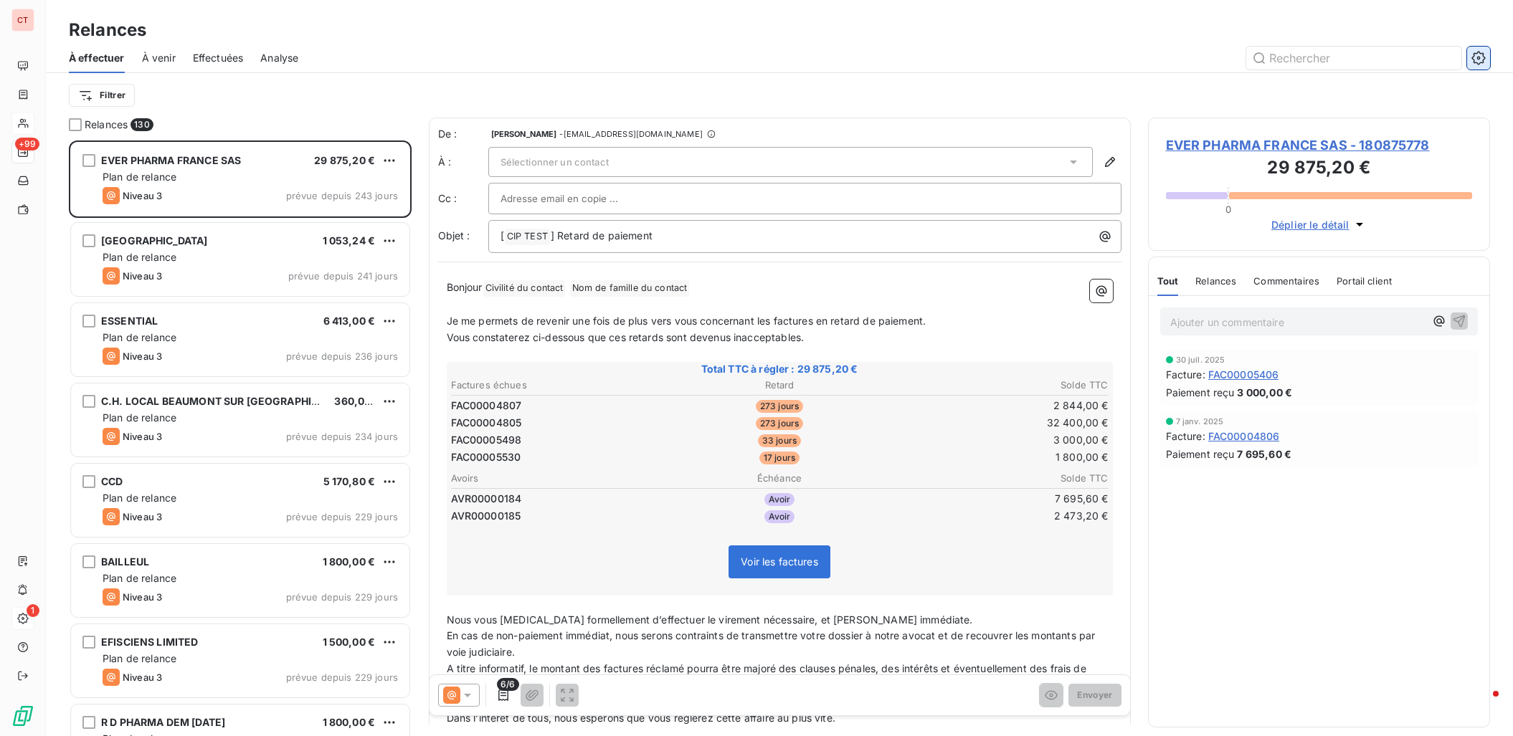
click at [1482, 56] on icon "button" at bounding box center [1479, 58] width 14 height 14
